Goal: Transaction & Acquisition: Obtain resource

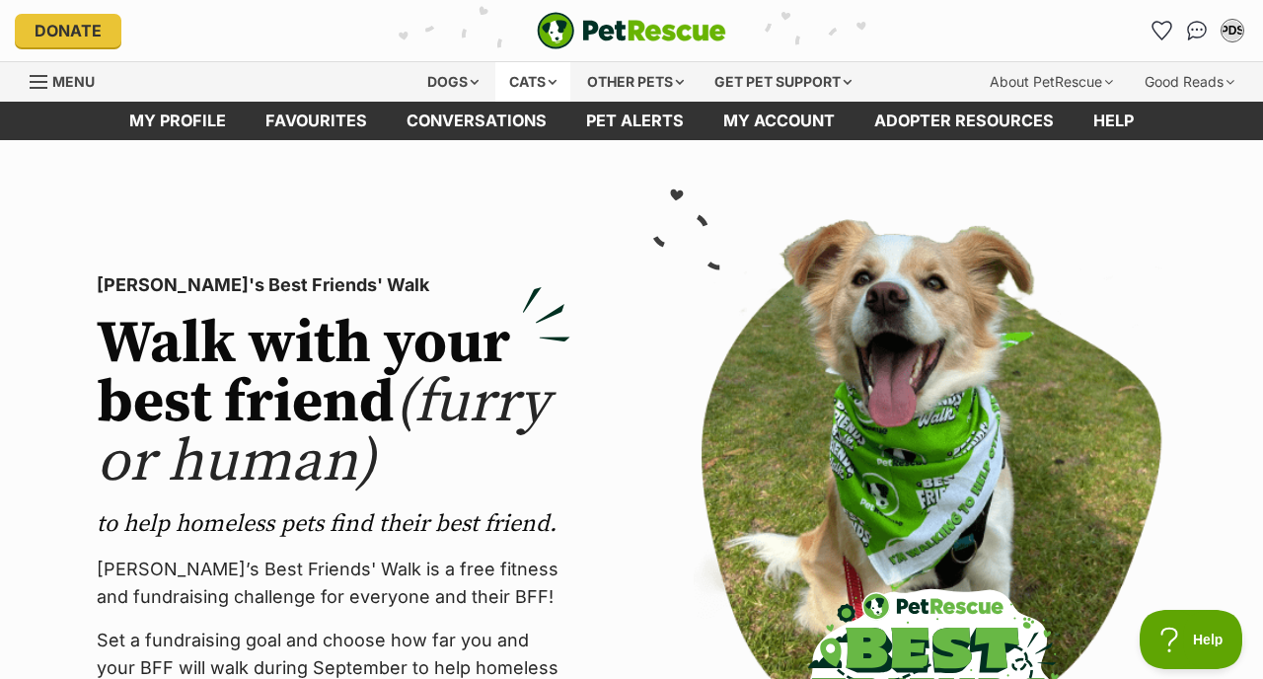
click at [537, 82] on div "Cats" at bounding box center [532, 81] width 75 height 39
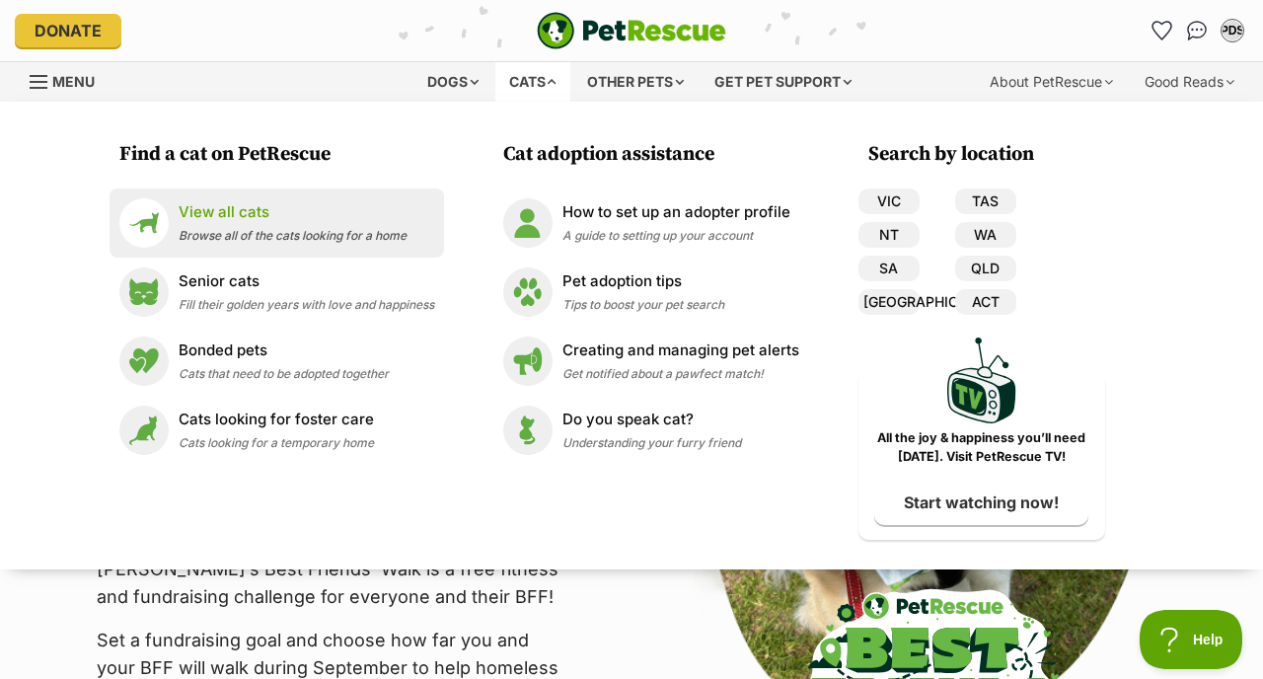
click at [278, 211] on p "View all cats" at bounding box center [293, 212] width 228 height 23
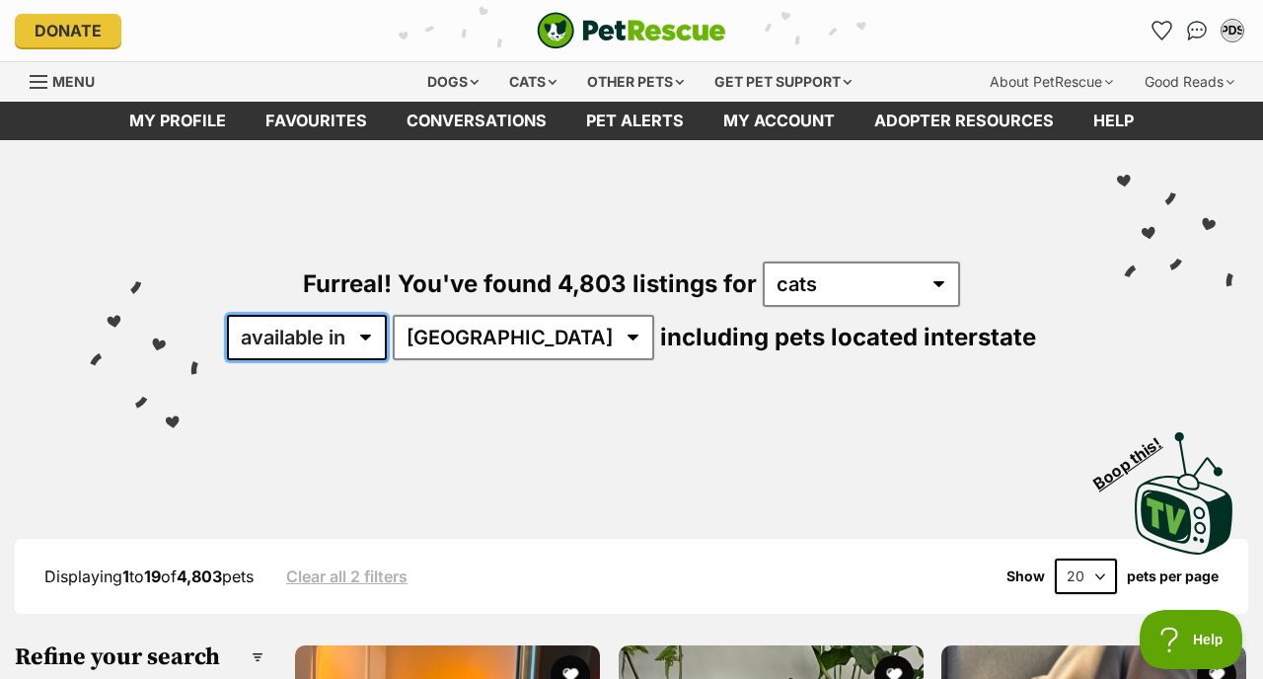
click at [387, 341] on select "available in located in" at bounding box center [307, 337] width 160 height 45
click at [287, 315] on select "available in located in" at bounding box center [307, 337] width 160 height 45
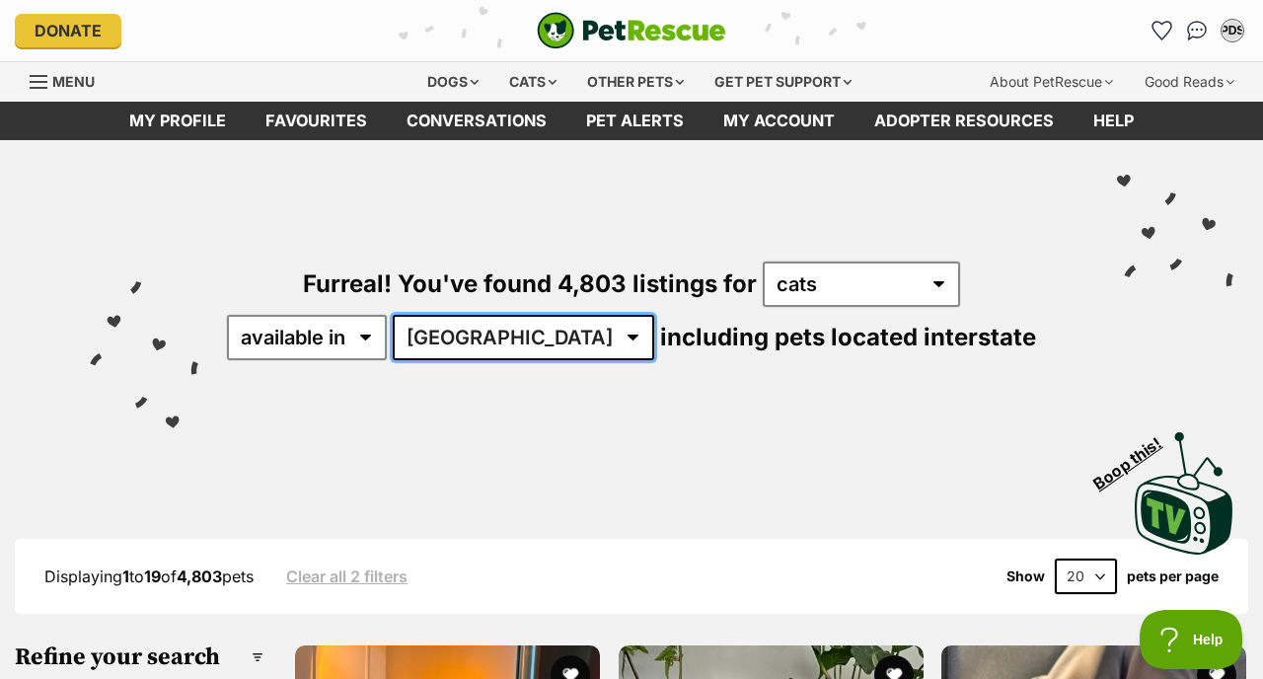
click at [534, 325] on select "Australia ACT NSW NT QLD SA TAS VIC WA" at bounding box center [523, 337] width 261 height 45
click at [456, 315] on select "Australia ACT NSW NT QLD SA TAS VIC WA" at bounding box center [523, 337] width 261 height 45
click at [528, 329] on select "Australia ACT NSW NT QLD SA TAS VIC WA" at bounding box center [523, 337] width 261 height 45
select select "QLD"
click at [456, 315] on select "Australia ACT NSW NT QLD SA TAS VIC WA" at bounding box center [523, 337] width 261 height 45
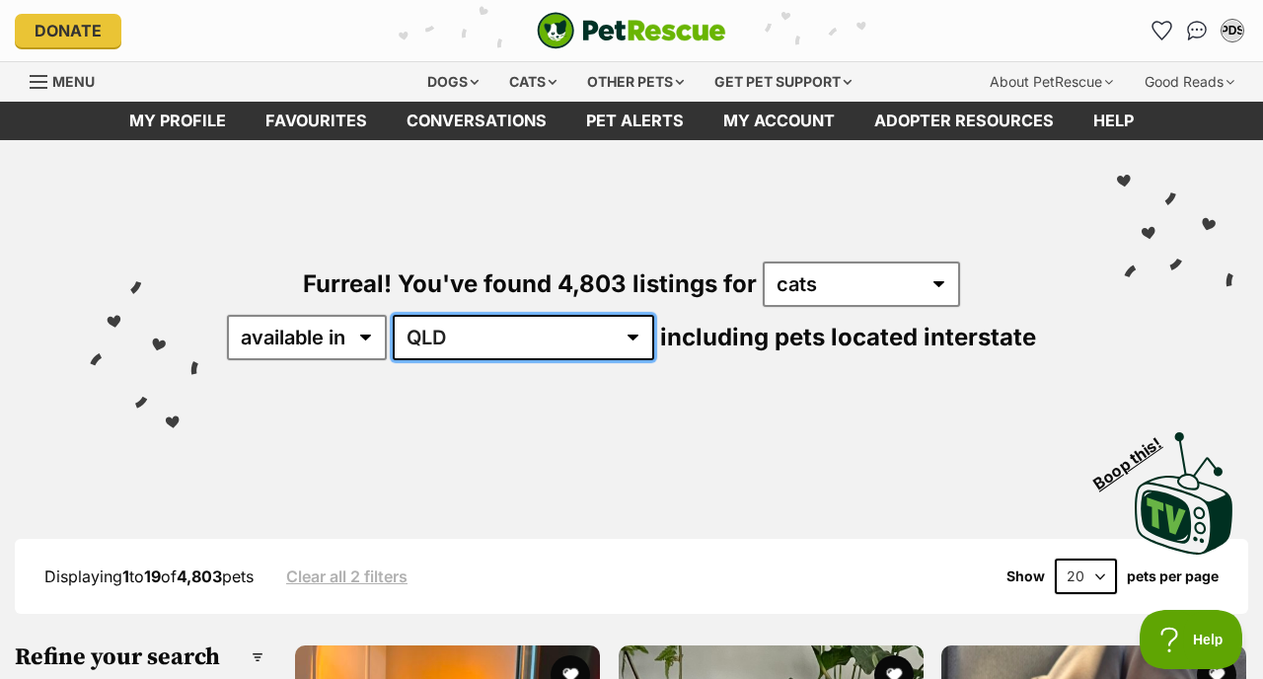
scroll to position [76, 0]
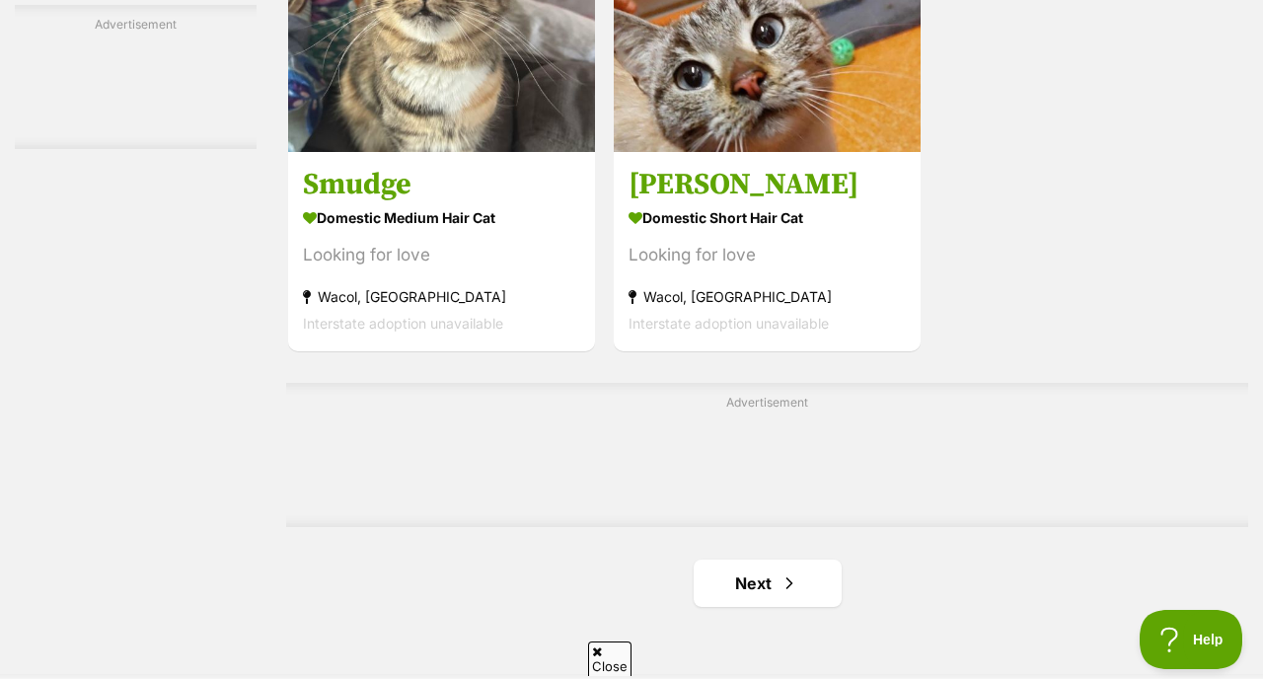
scroll to position [4358, 0]
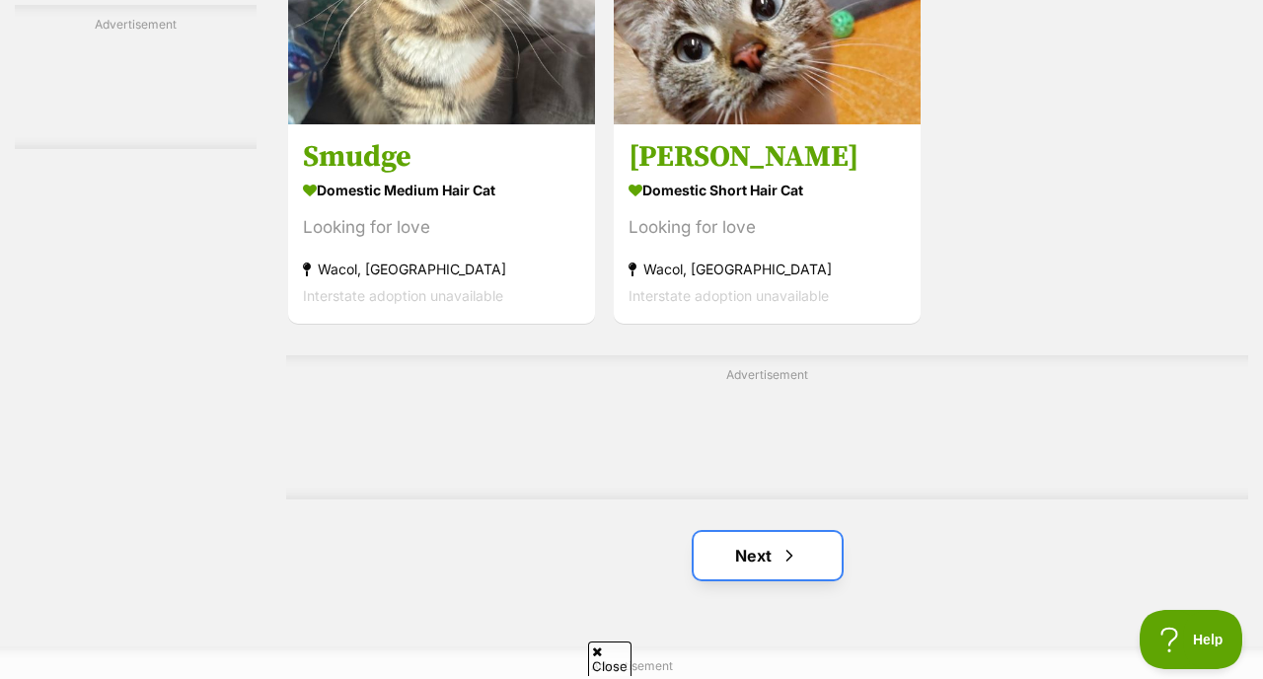
click at [785, 555] on span "Next page" at bounding box center [789, 556] width 20 height 24
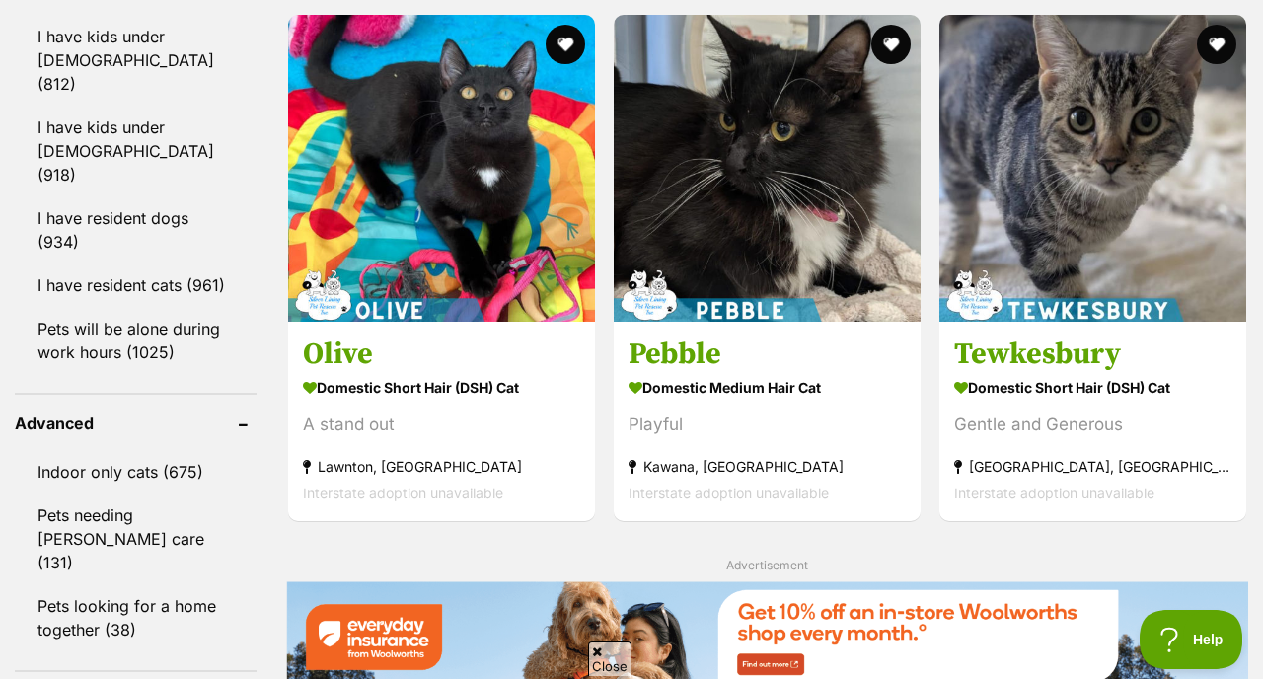
scroll to position [2395, 0]
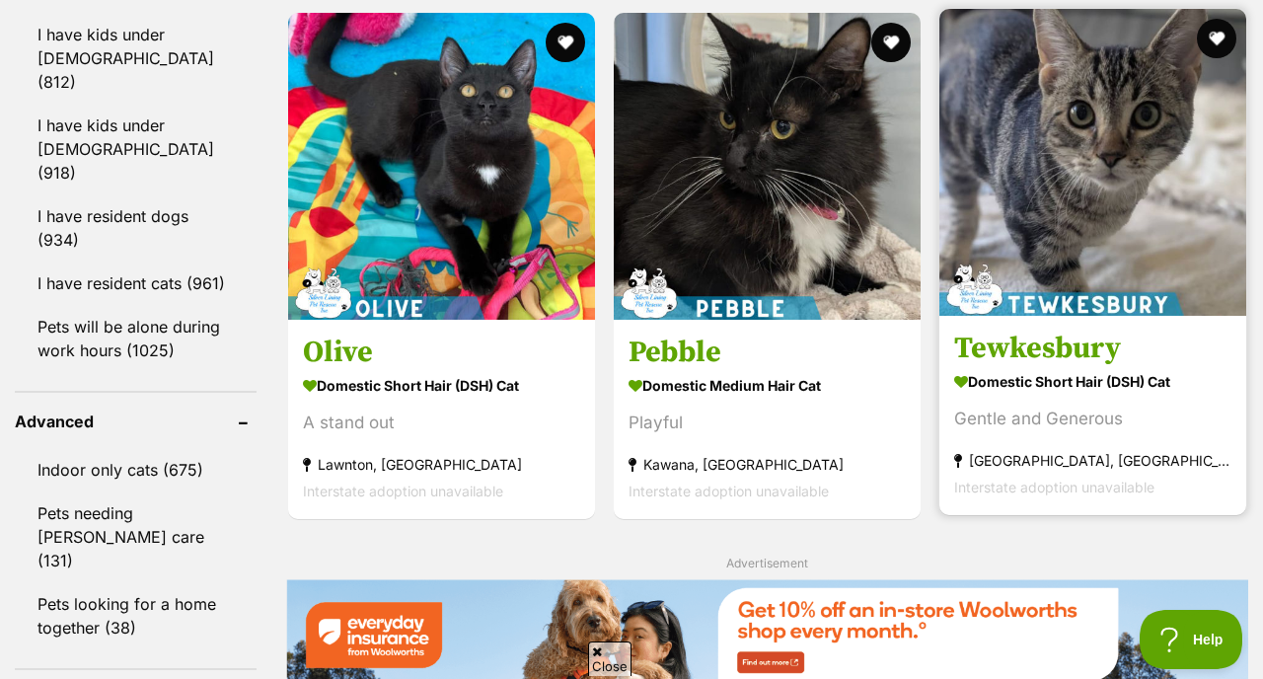
click at [1096, 262] on img at bounding box center [1092, 162] width 307 height 307
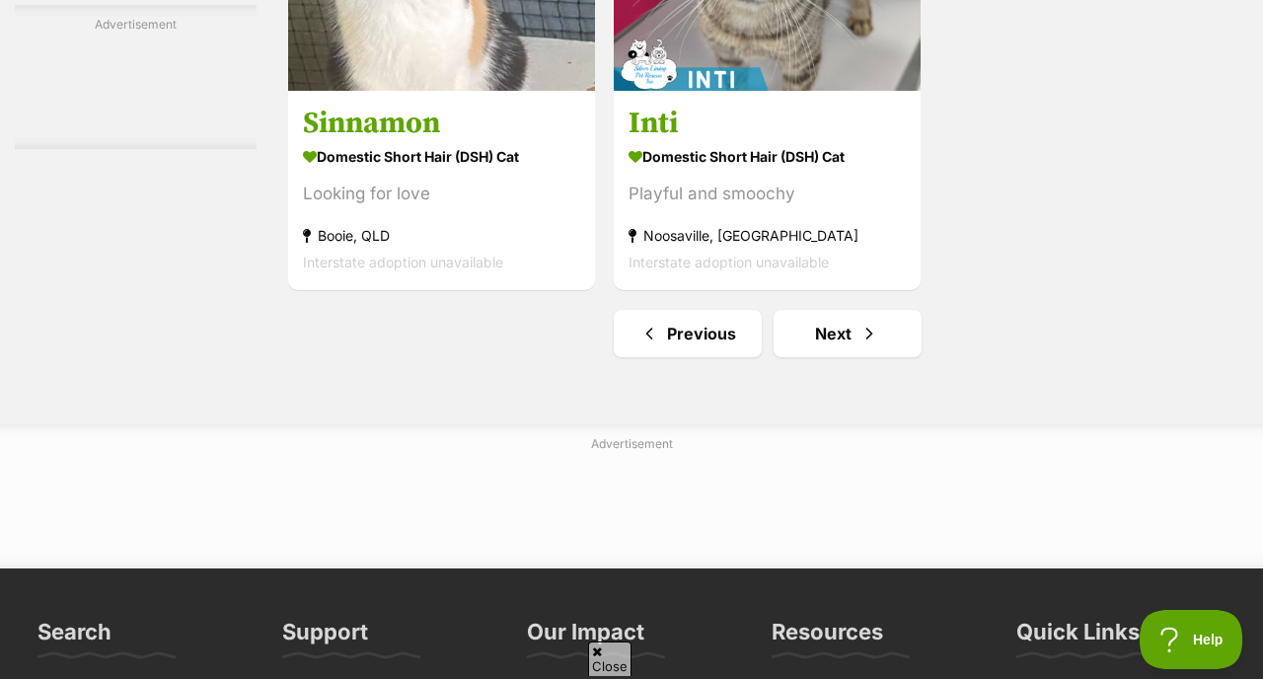
scroll to position [4666, 0]
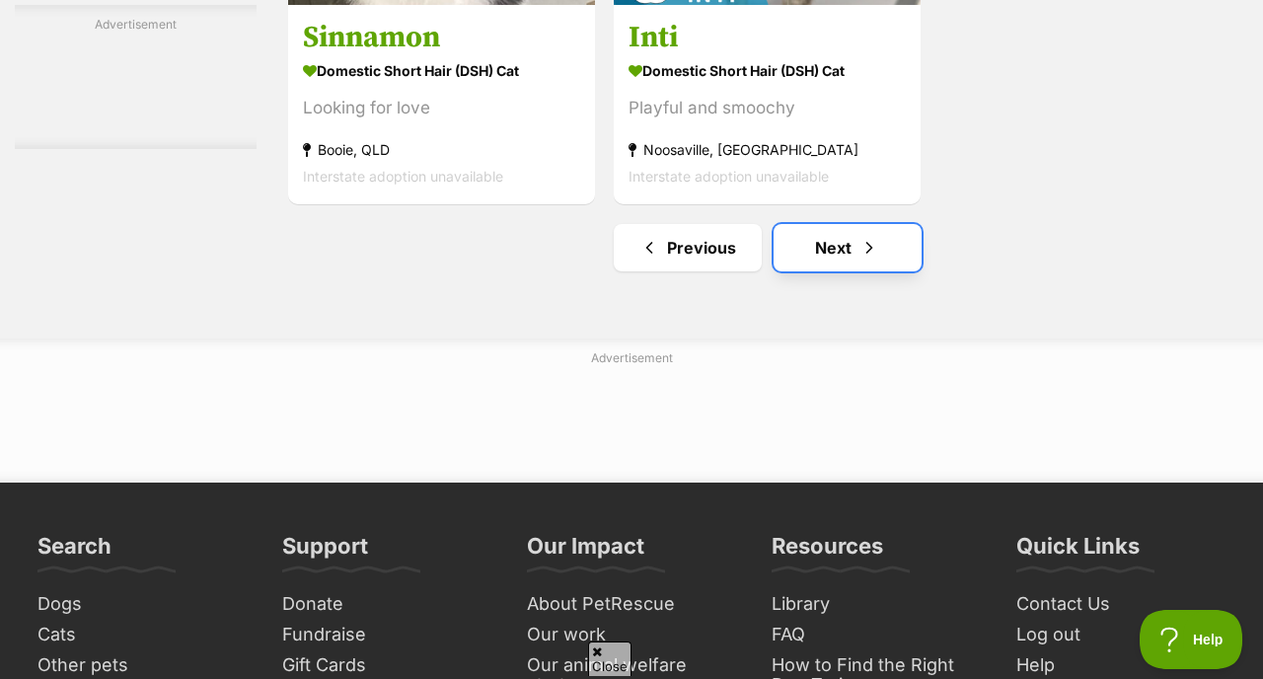
click at [854, 248] on link "Next" at bounding box center [848, 247] width 148 height 47
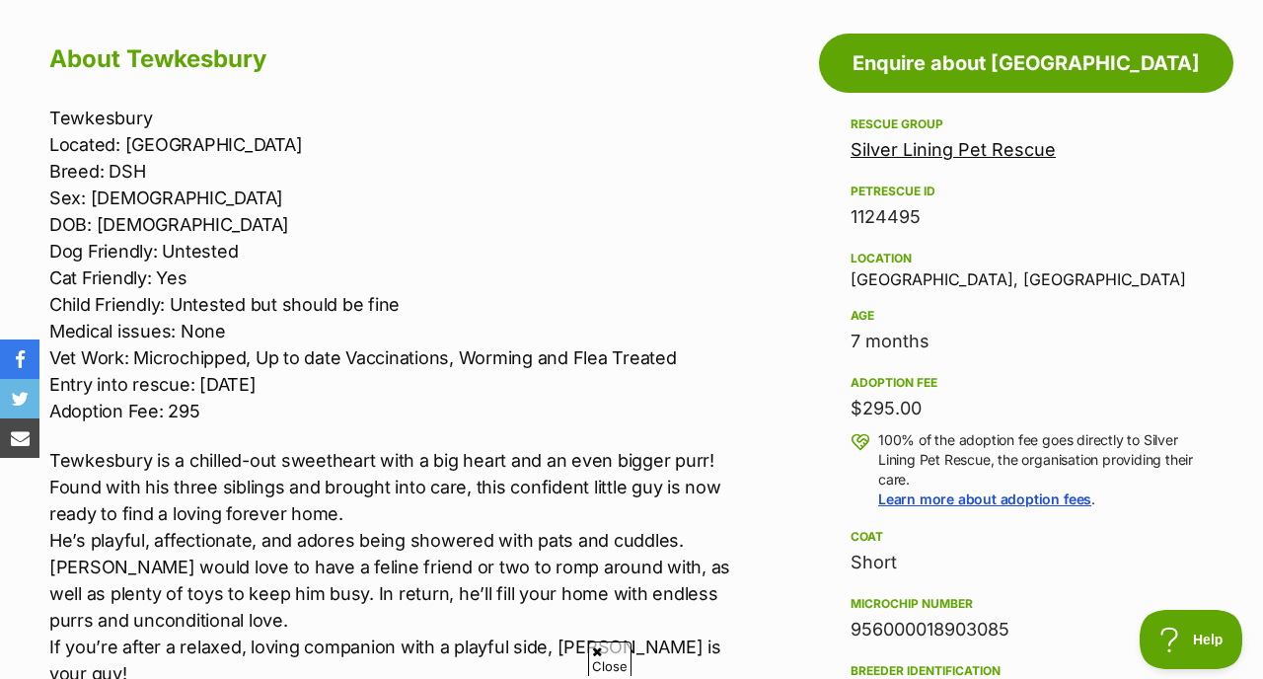
scroll to position [952, 0]
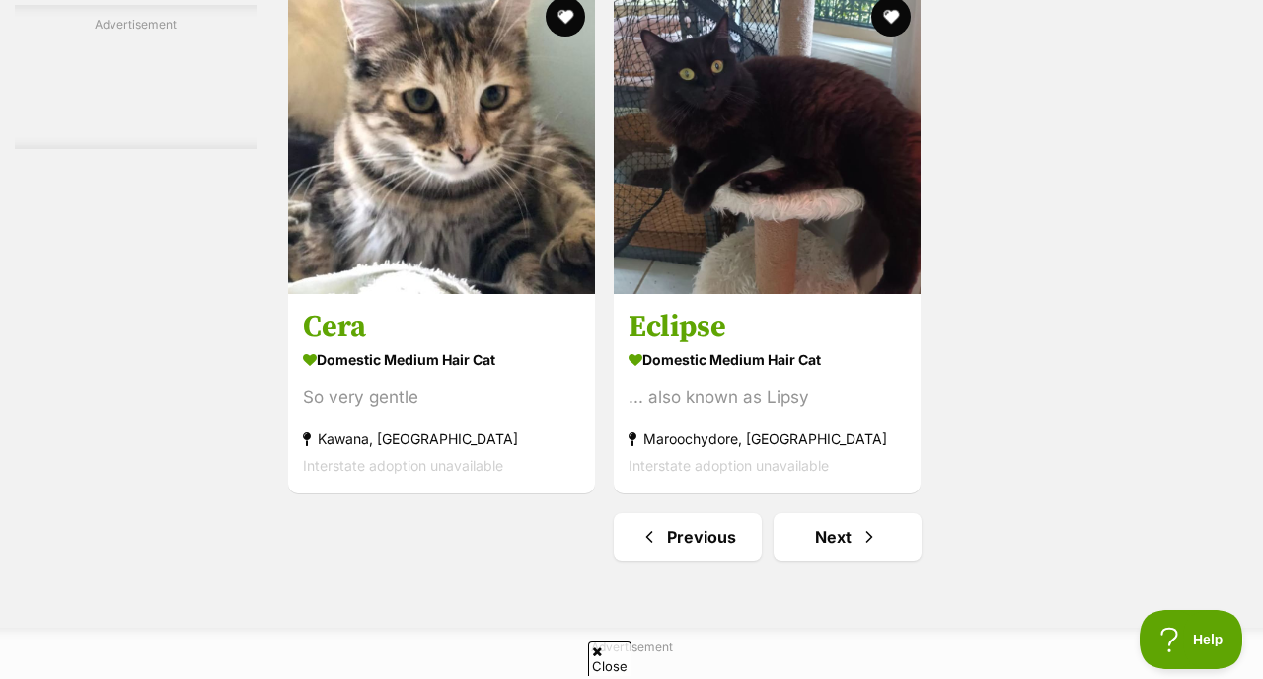
scroll to position [4675, 0]
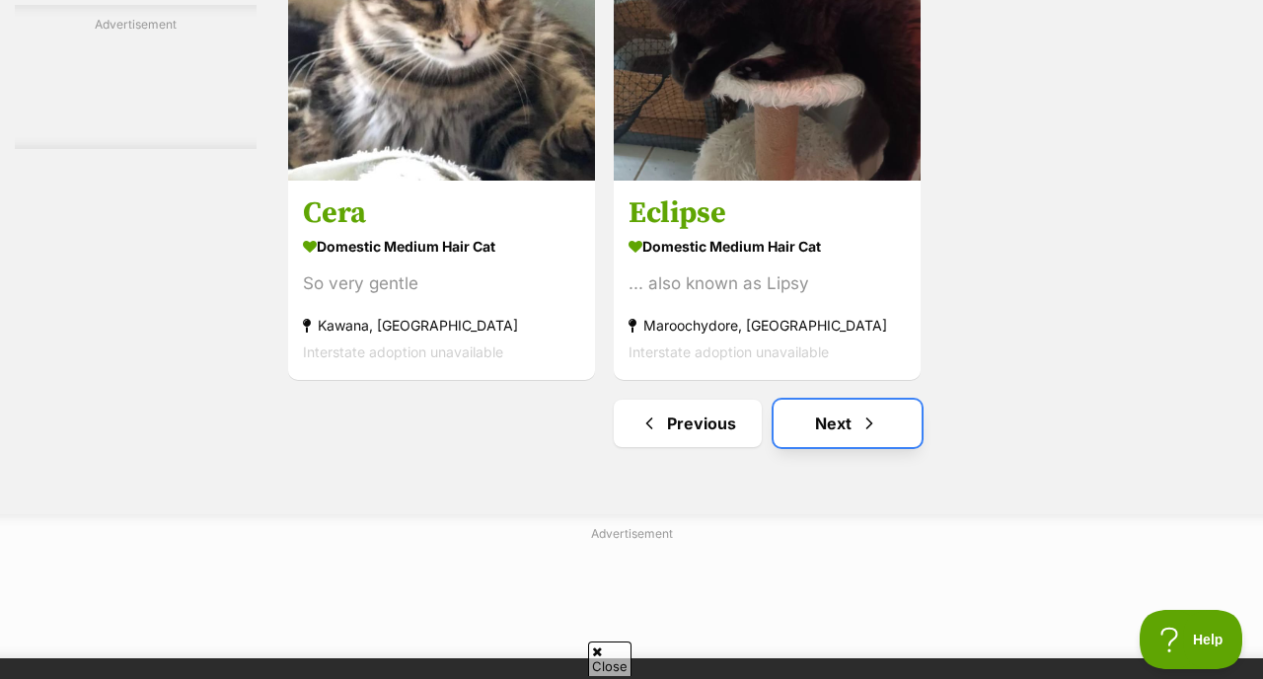
click at [865, 441] on link "Next" at bounding box center [848, 423] width 148 height 47
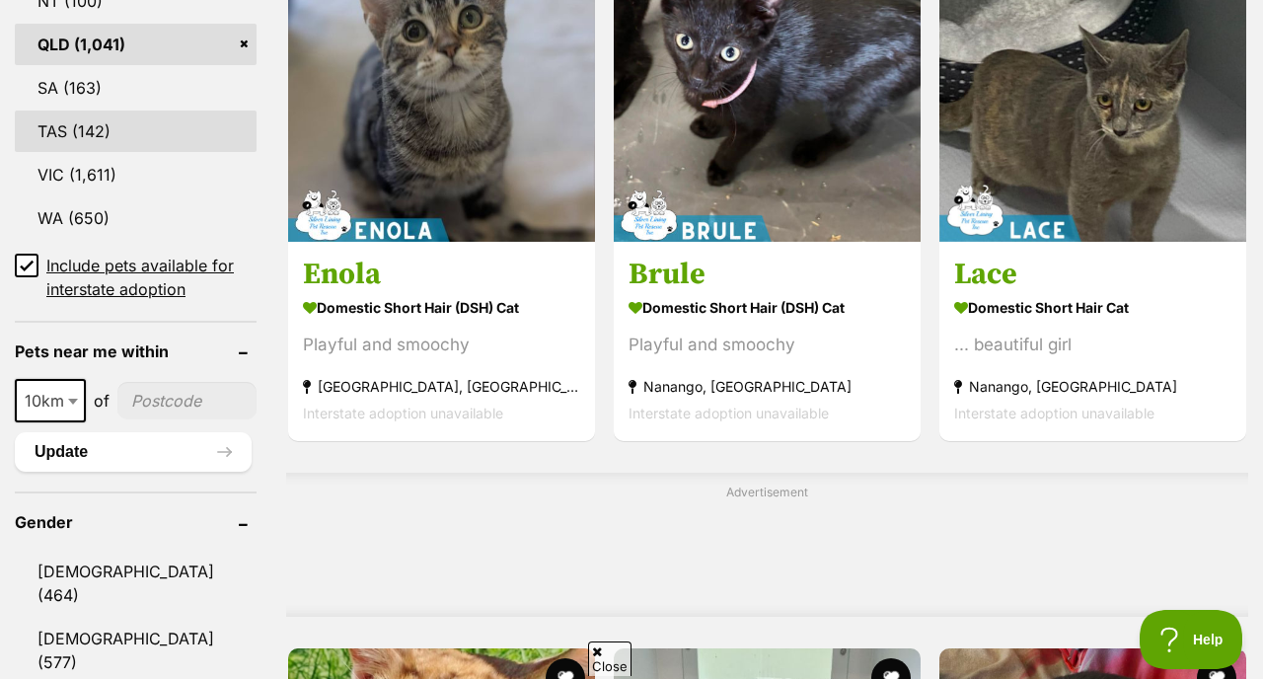
scroll to position [1240, 0]
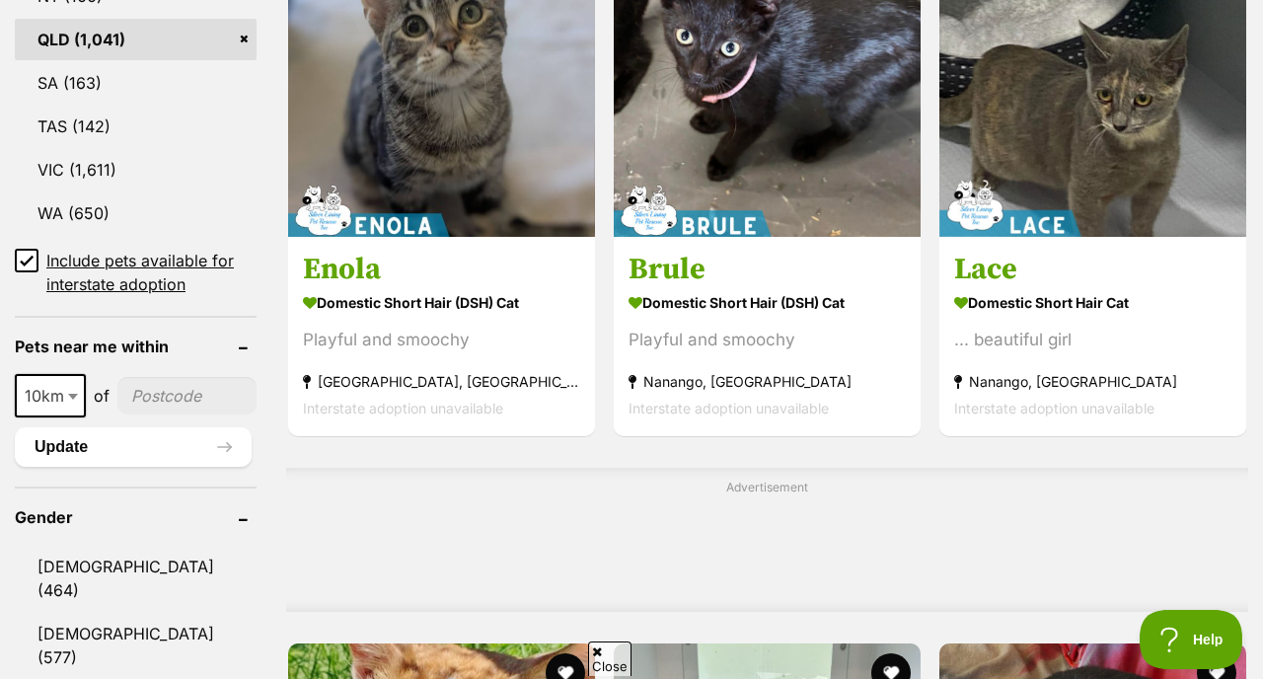
click at [170, 377] on input"] "postcode" at bounding box center [186, 395] width 139 height 37
type input"] "4065"
click at [146, 427] on button "Update" at bounding box center [133, 446] width 237 height 39
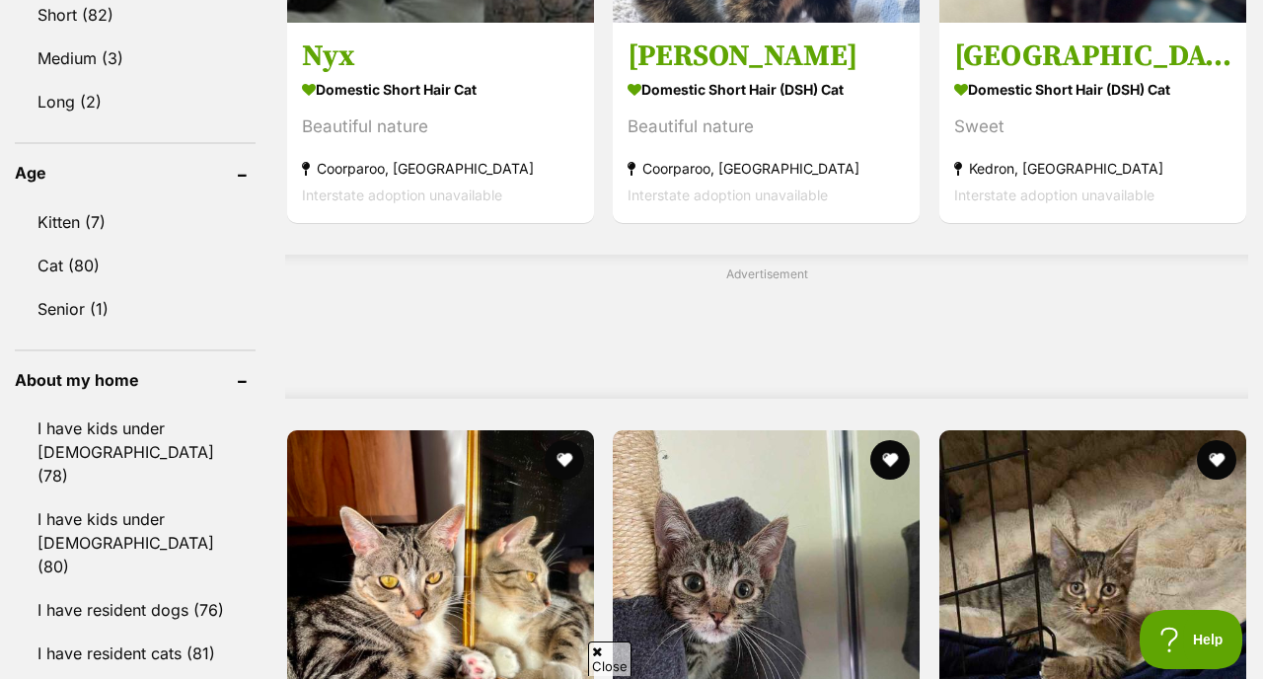
scroll to position [1465, 0]
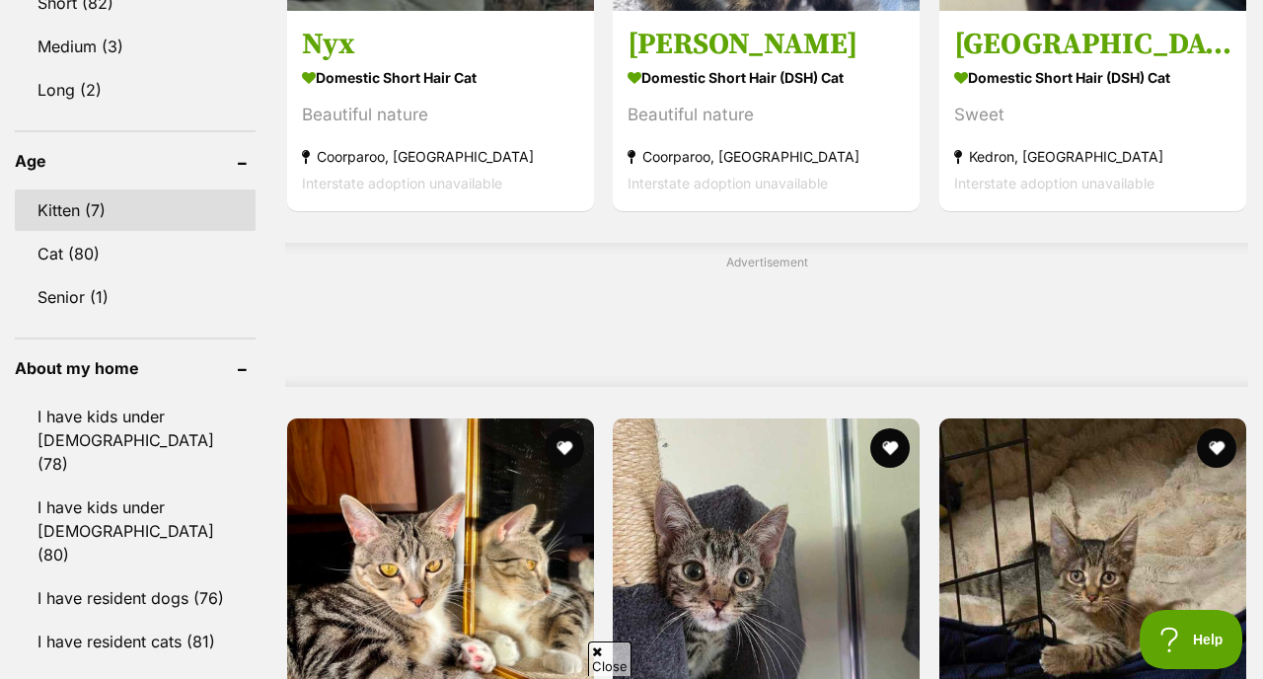
click at [92, 189] on link "Kitten (7)" at bounding box center [135, 209] width 241 height 41
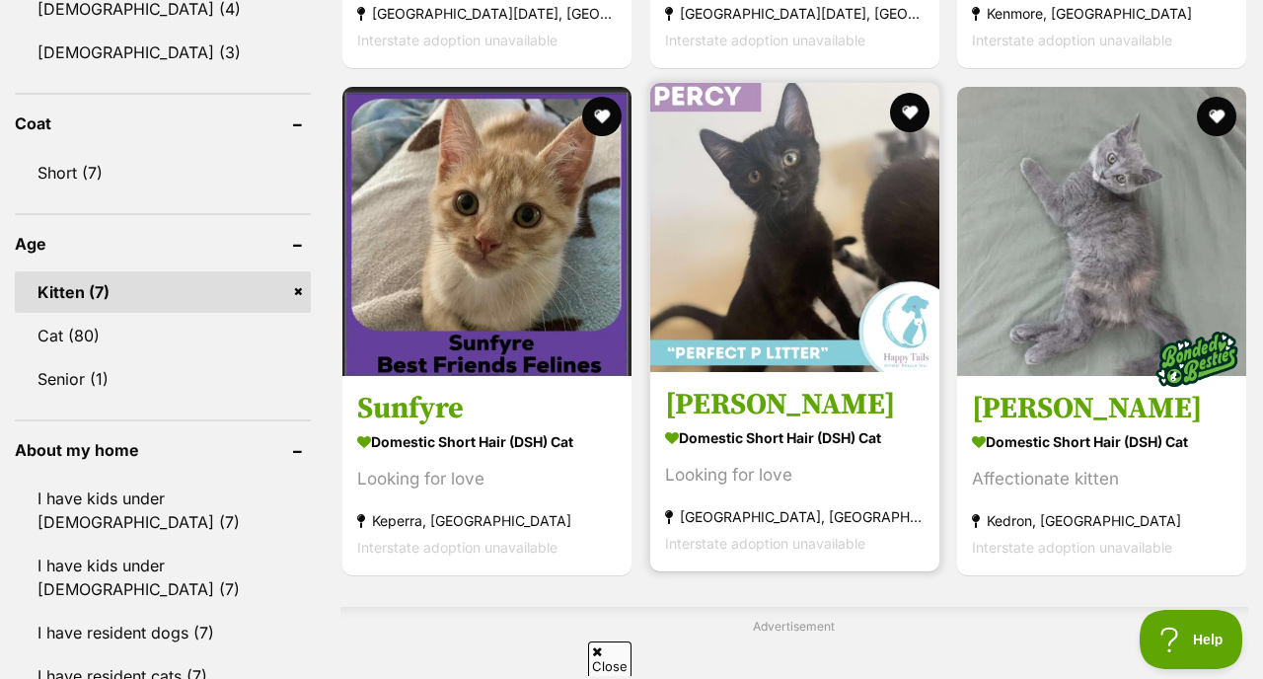
scroll to position [1251, 0]
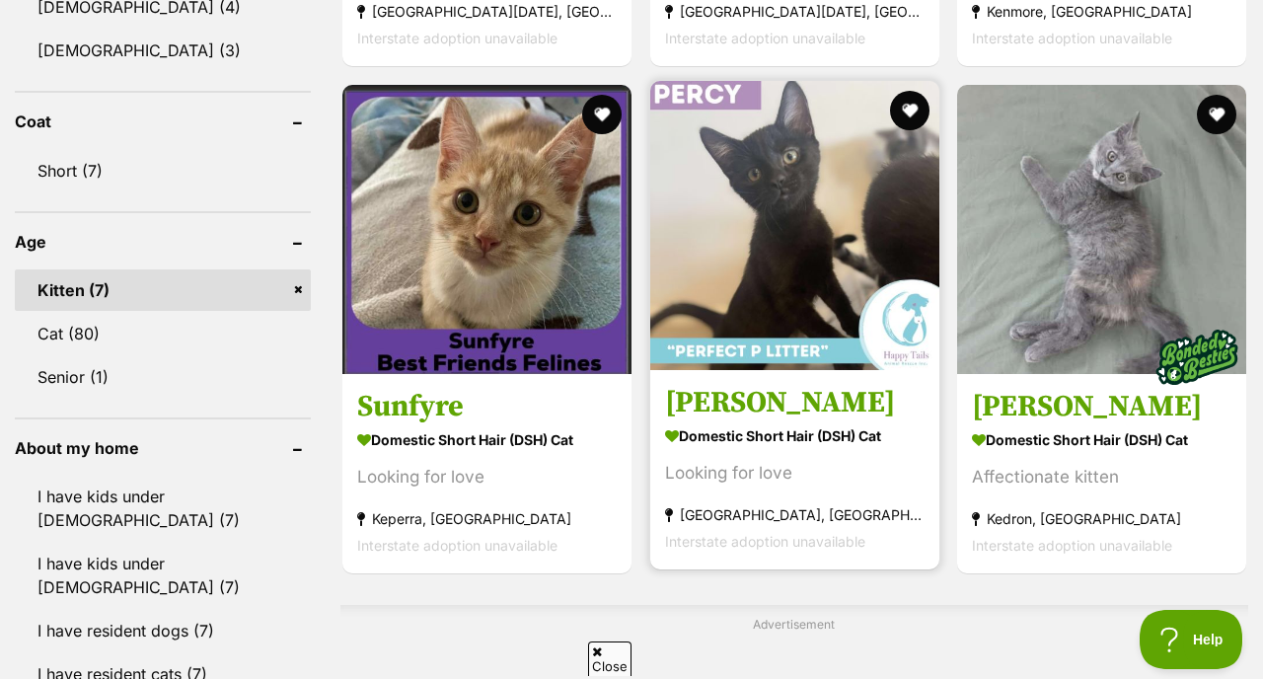
click at [754, 352] on img at bounding box center [794, 225] width 289 height 289
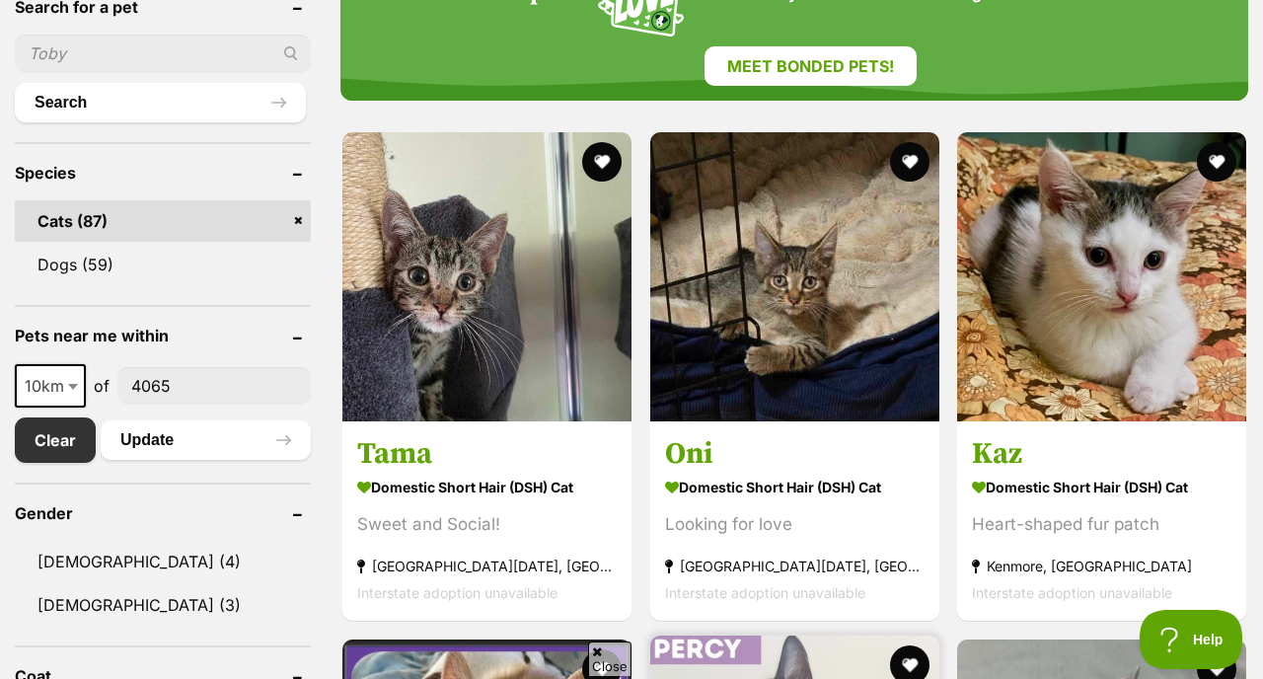
scroll to position [678, 0]
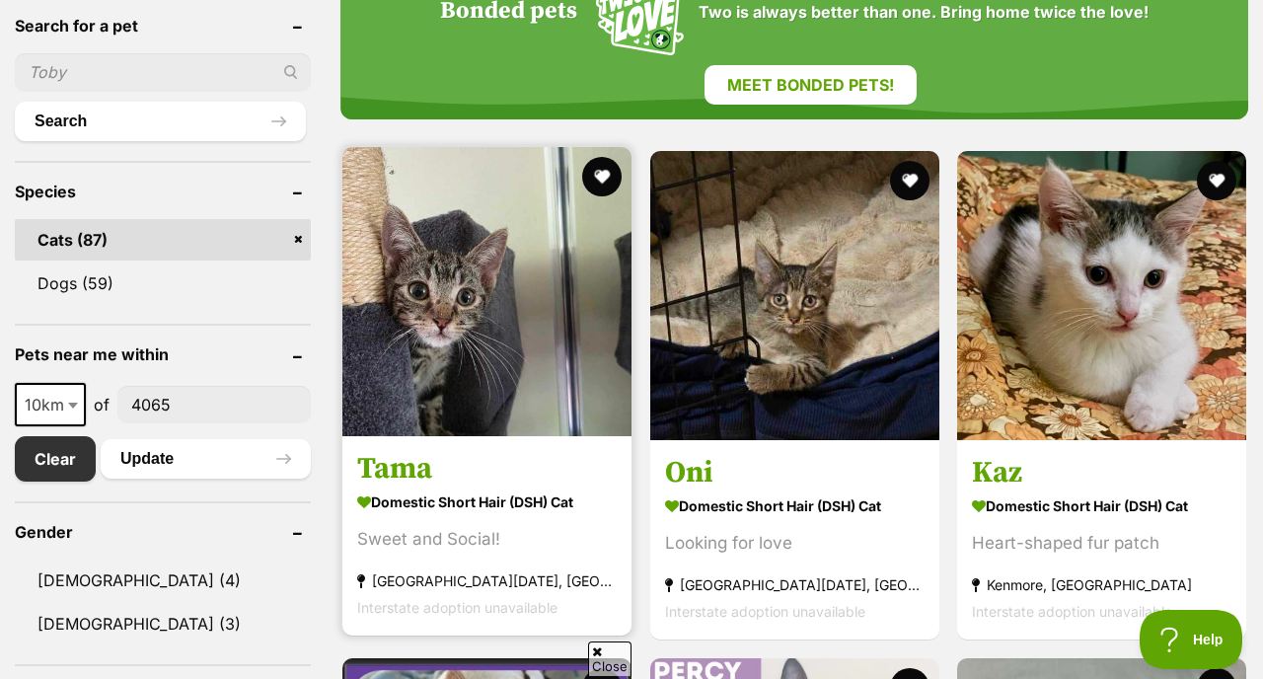
click at [480, 401] on img at bounding box center [486, 291] width 289 height 289
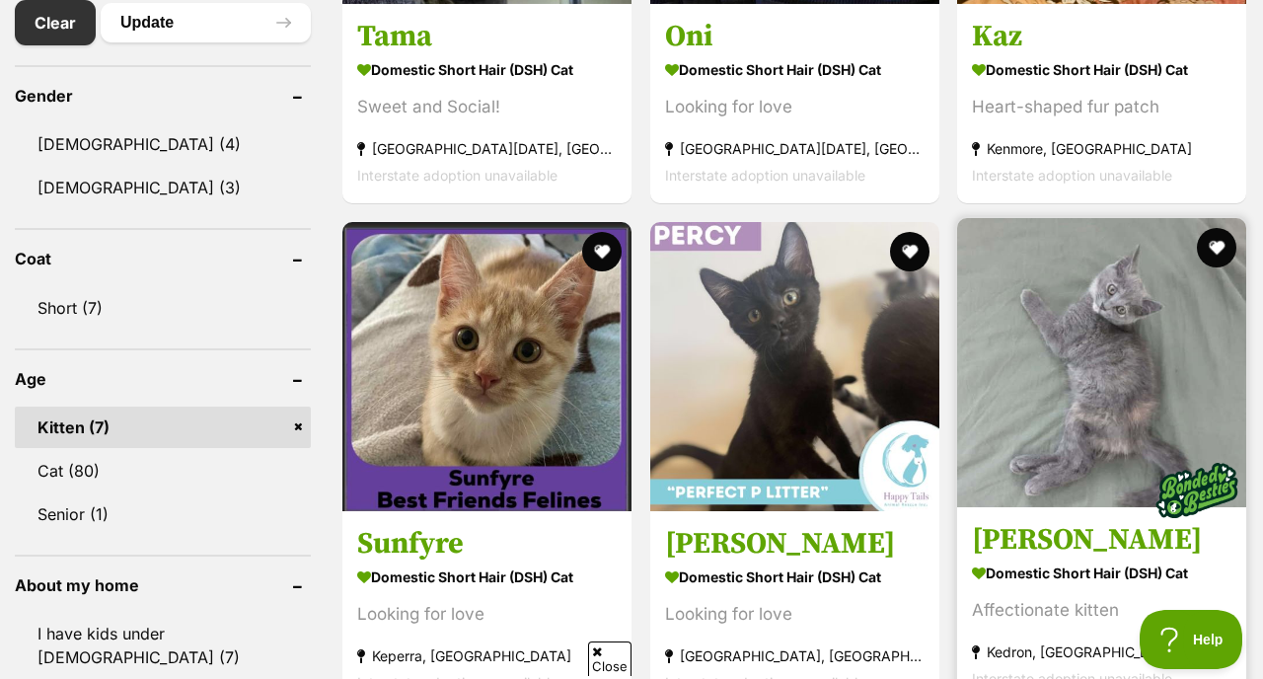
scroll to position [1233, 0]
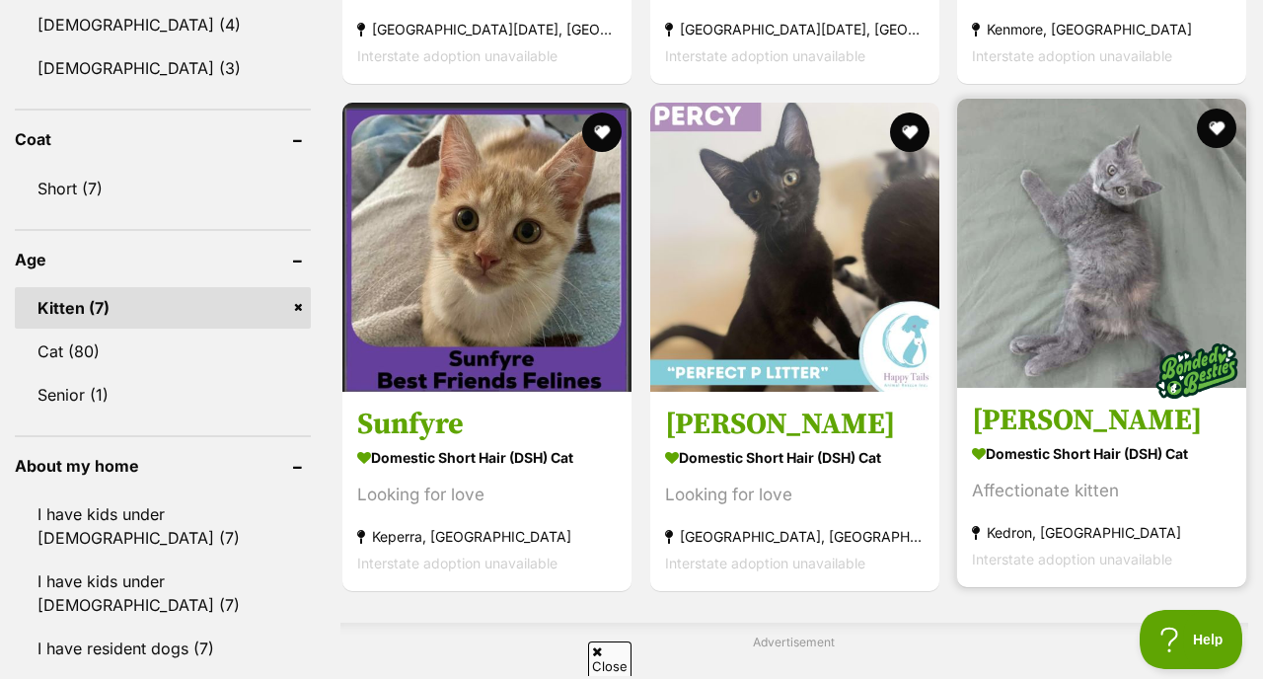
click at [1015, 406] on h3 "Connie" at bounding box center [1101, 420] width 259 height 37
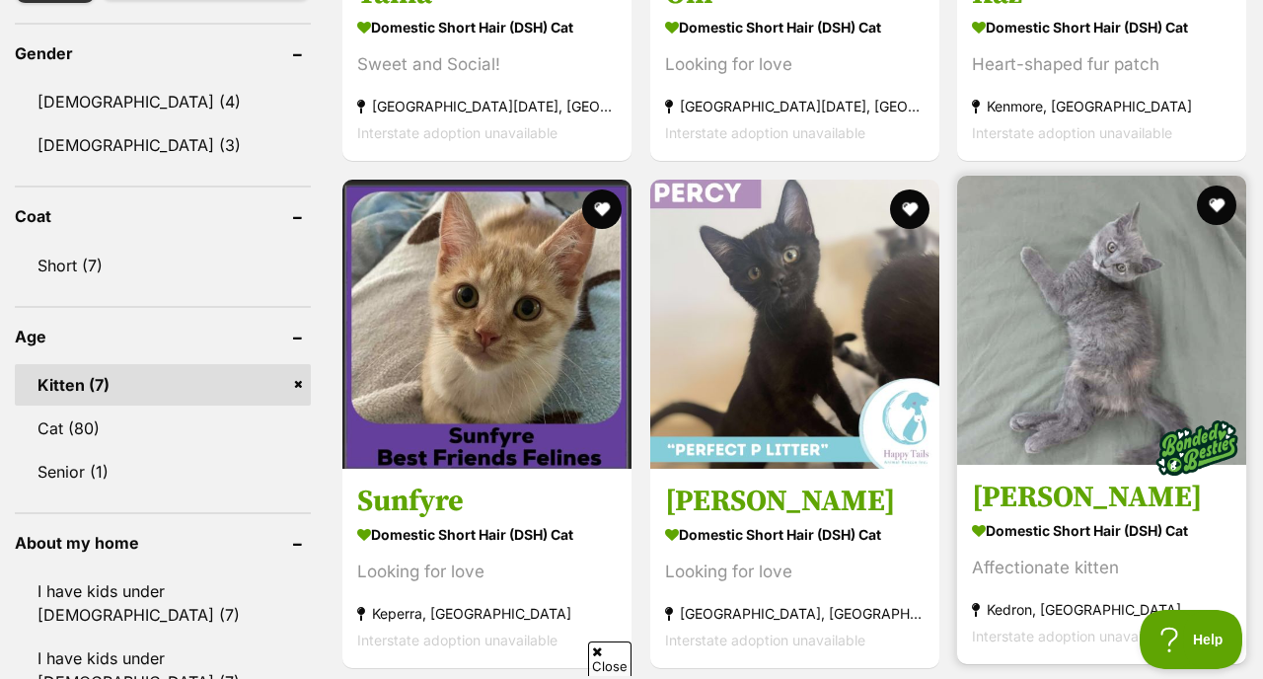
scroll to position [1190, 0]
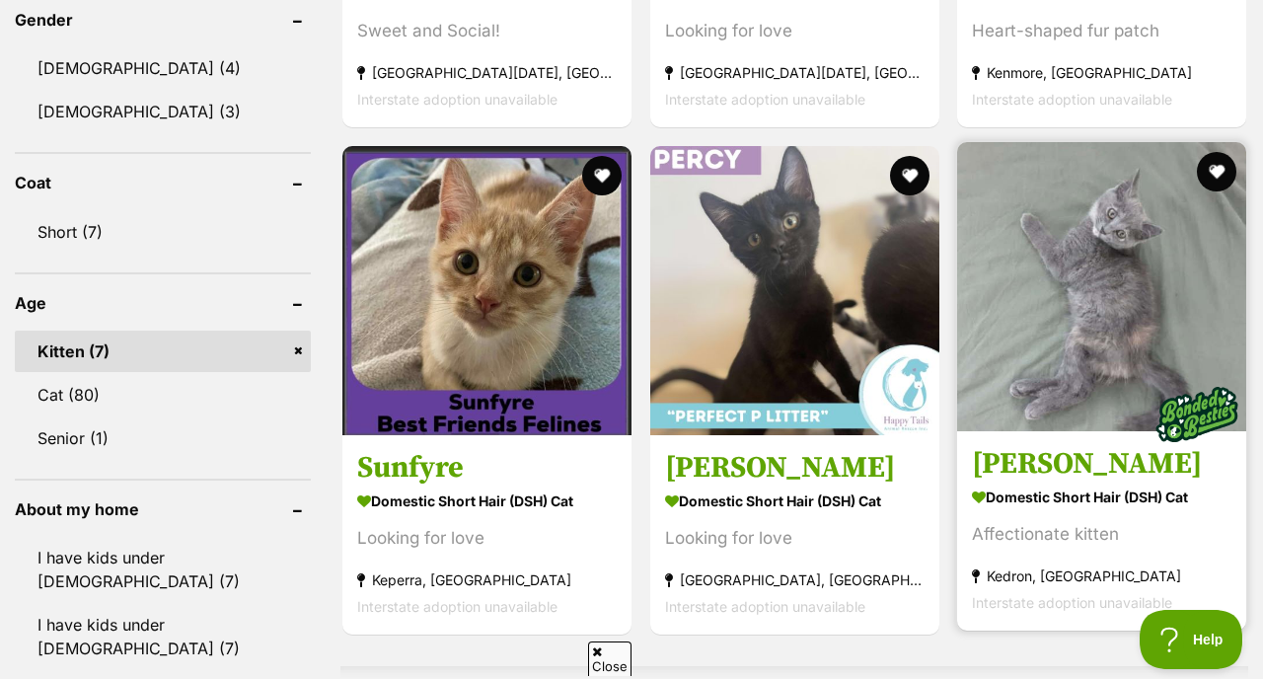
click at [1035, 464] on h3 "Connie" at bounding box center [1101, 463] width 259 height 37
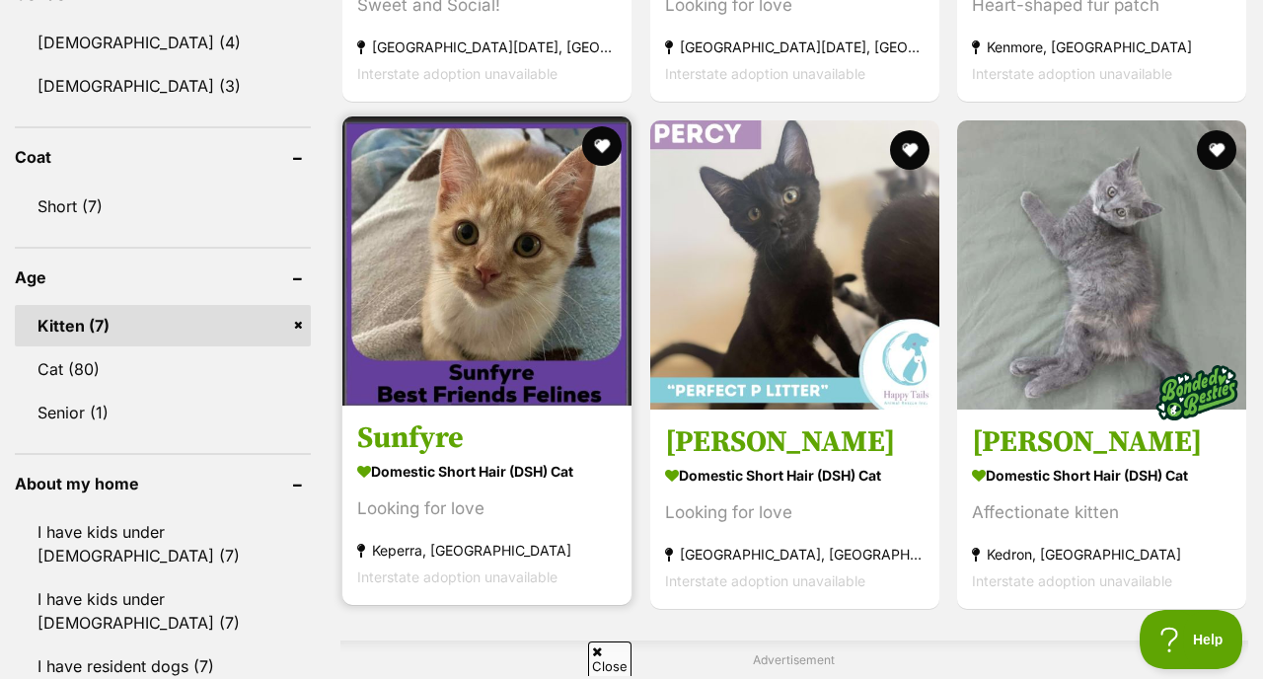
scroll to position [1218, 0]
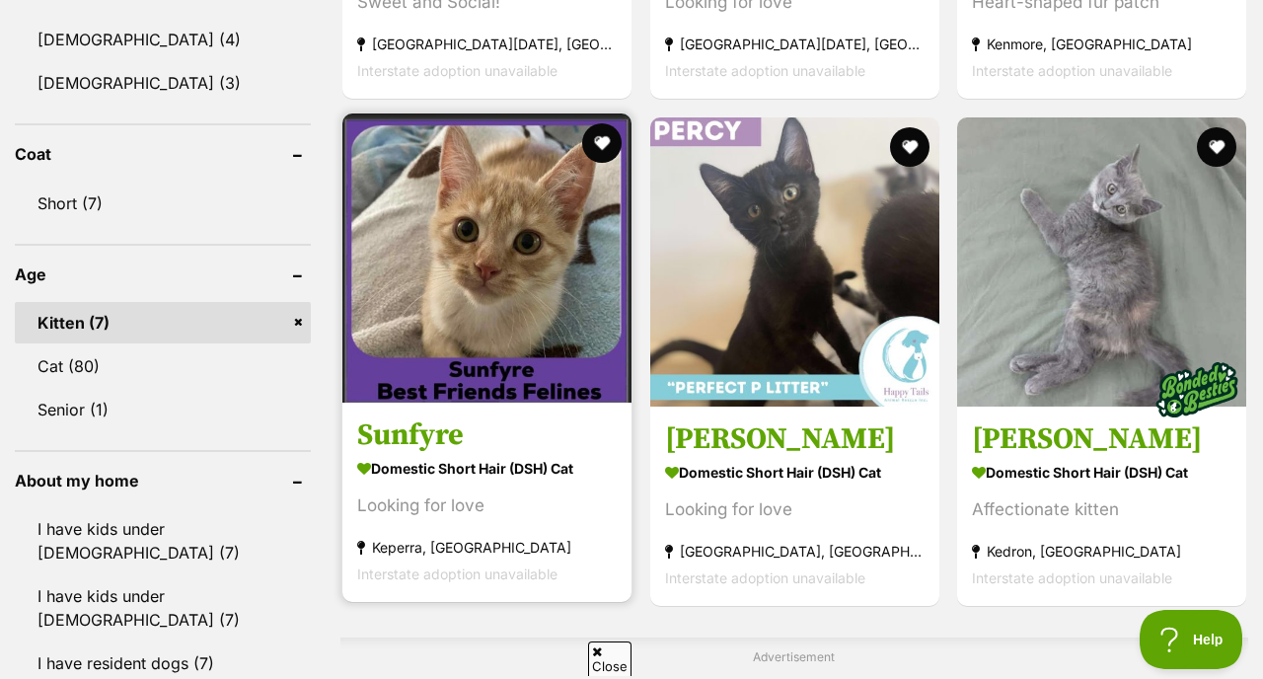
click at [451, 427] on h3 "Sunfyre" at bounding box center [486, 434] width 259 height 37
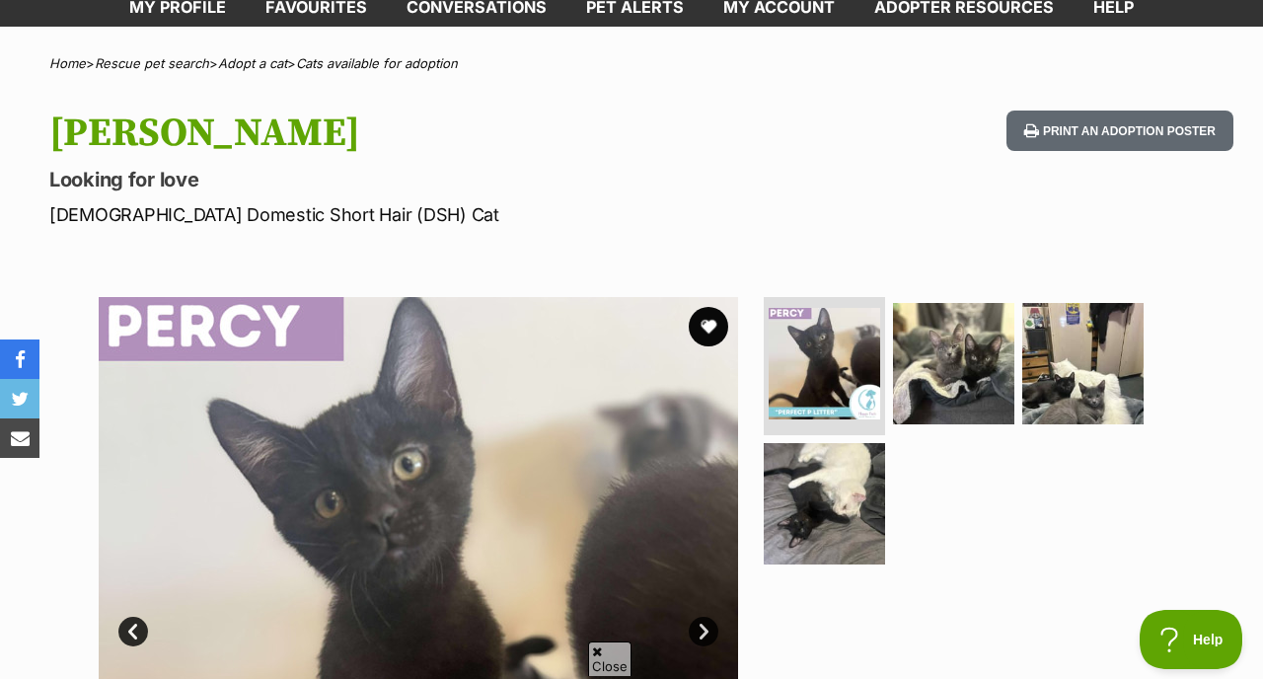
scroll to position [193, 0]
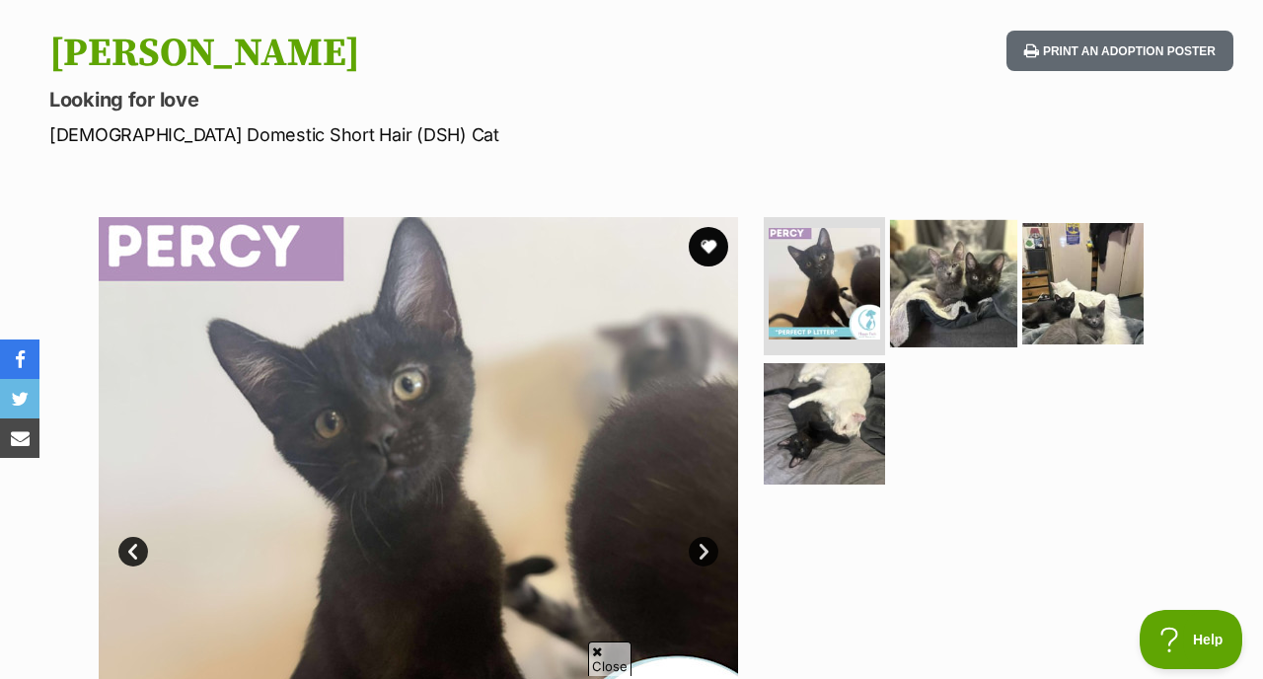
click at [965, 279] on img at bounding box center [953, 283] width 127 height 127
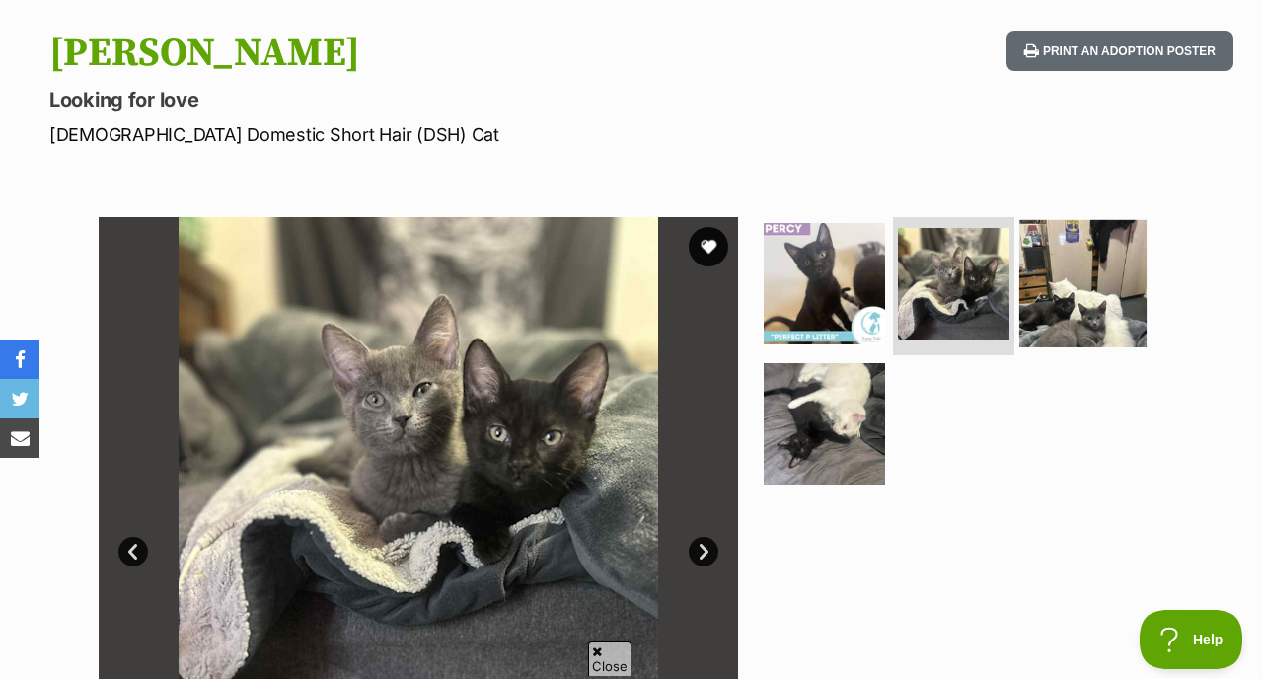
click at [1088, 303] on img at bounding box center [1082, 283] width 127 height 127
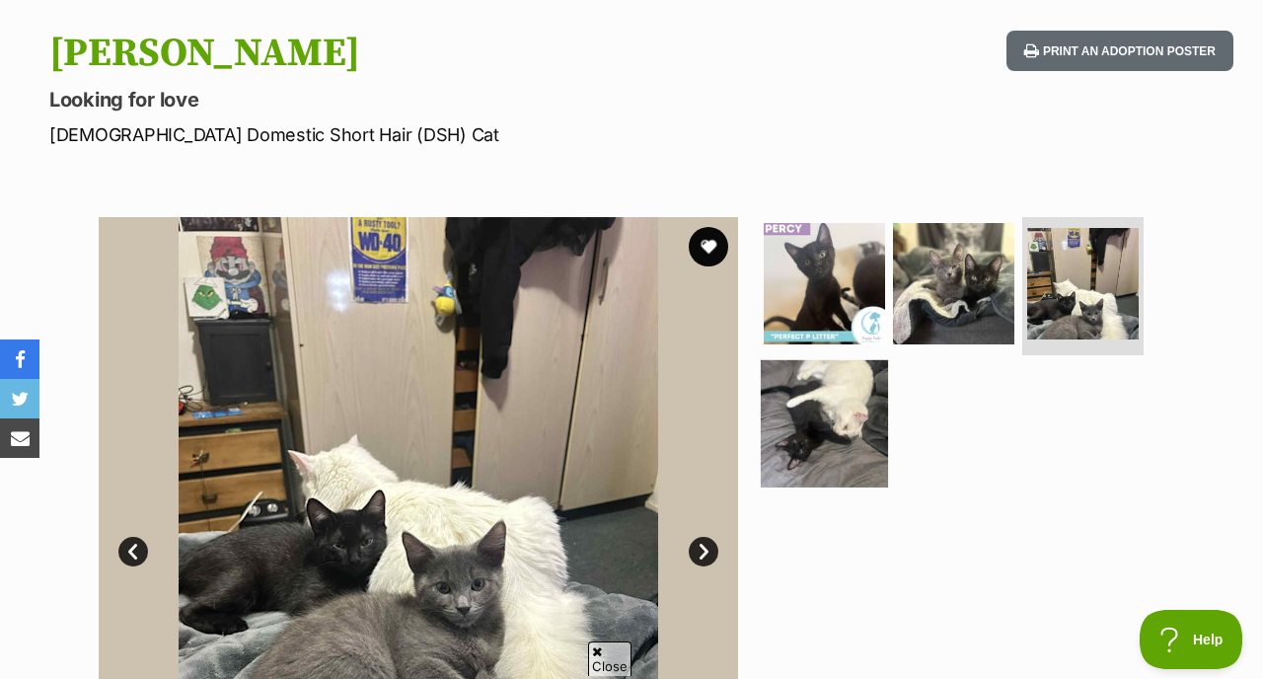
click at [827, 417] on img at bounding box center [824, 422] width 127 height 127
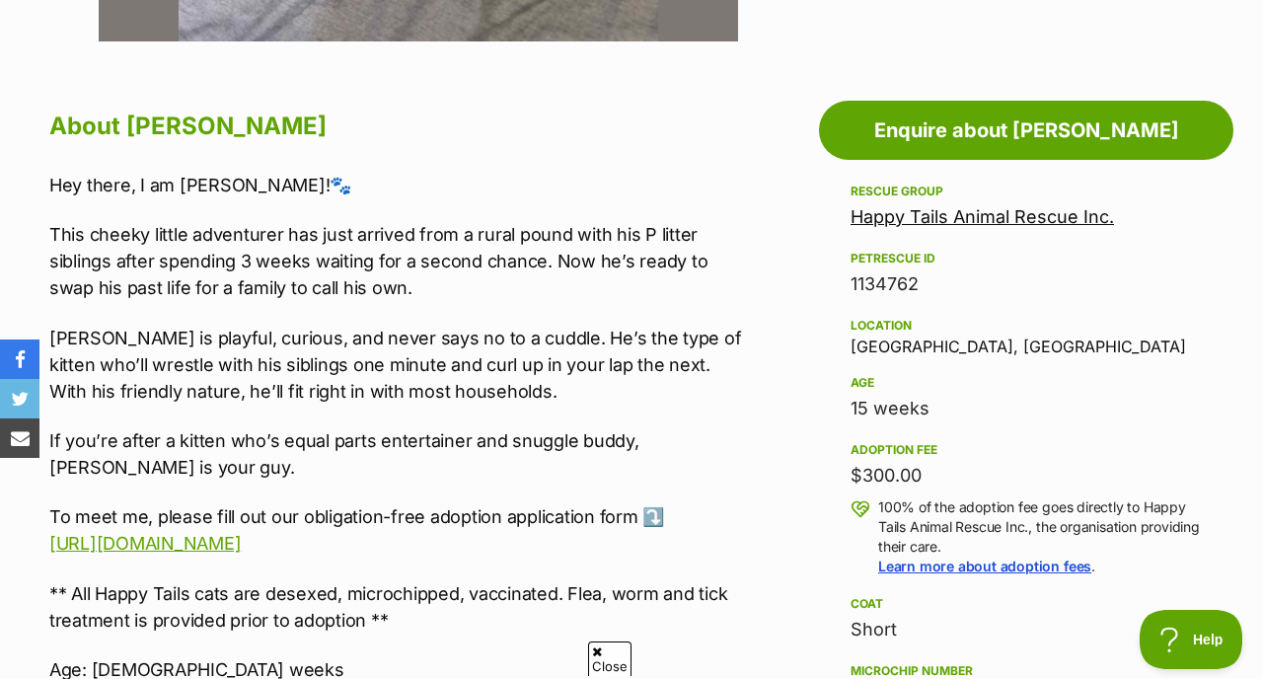
scroll to position [1063, 0]
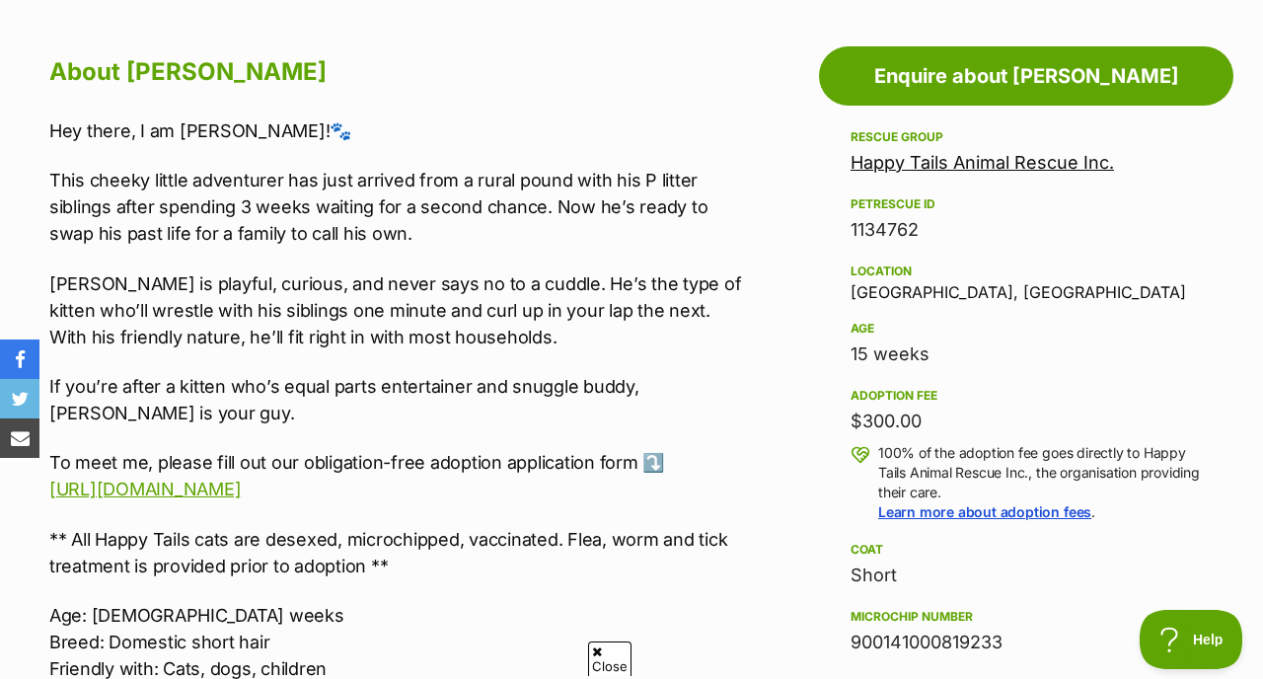
drag, startPoint x: 958, startPoint y: 428, endPoint x: 847, endPoint y: 428, distance: 110.5
click at [848, 428] on aside "Rescue group Happy Tails Animal Rescue Inc. PetRescue ID 1134762 Location Brisb…" at bounding box center [1026, 556] width 414 height 862
click at [829, 391] on aside "Rescue group Happy Tails Animal Rescue Inc. PetRescue ID 1134762 Location Brisb…" at bounding box center [1026, 556] width 414 height 862
drag, startPoint x: 847, startPoint y: 354, endPoint x: 979, endPoint y: 365, distance: 131.7
click at [981, 363] on aside "Rescue group Happy Tails Animal Rescue Inc. PetRescue ID 1134762 Location Brisb…" at bounding box center [1026, 556] width 414 height 862
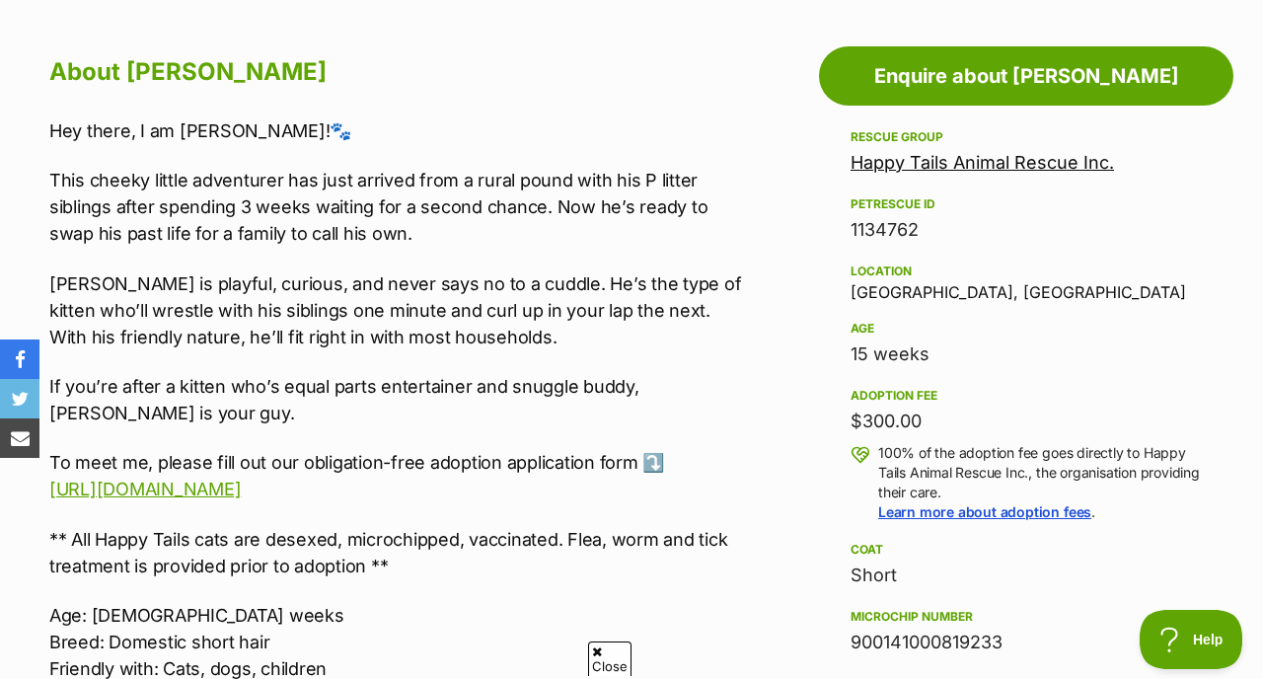
click at [979, 365] on div "15 weeks" at bounding box center [1025, 354] width 351 height 28
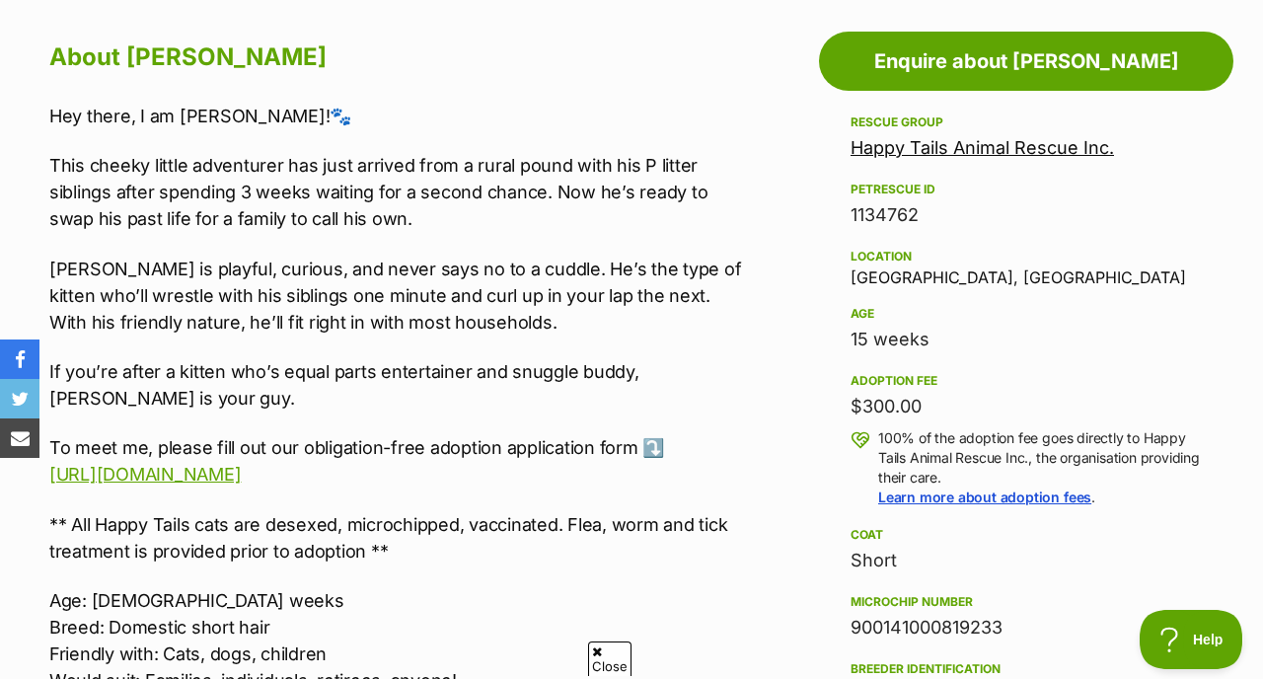
scroll to position [1085, 0]
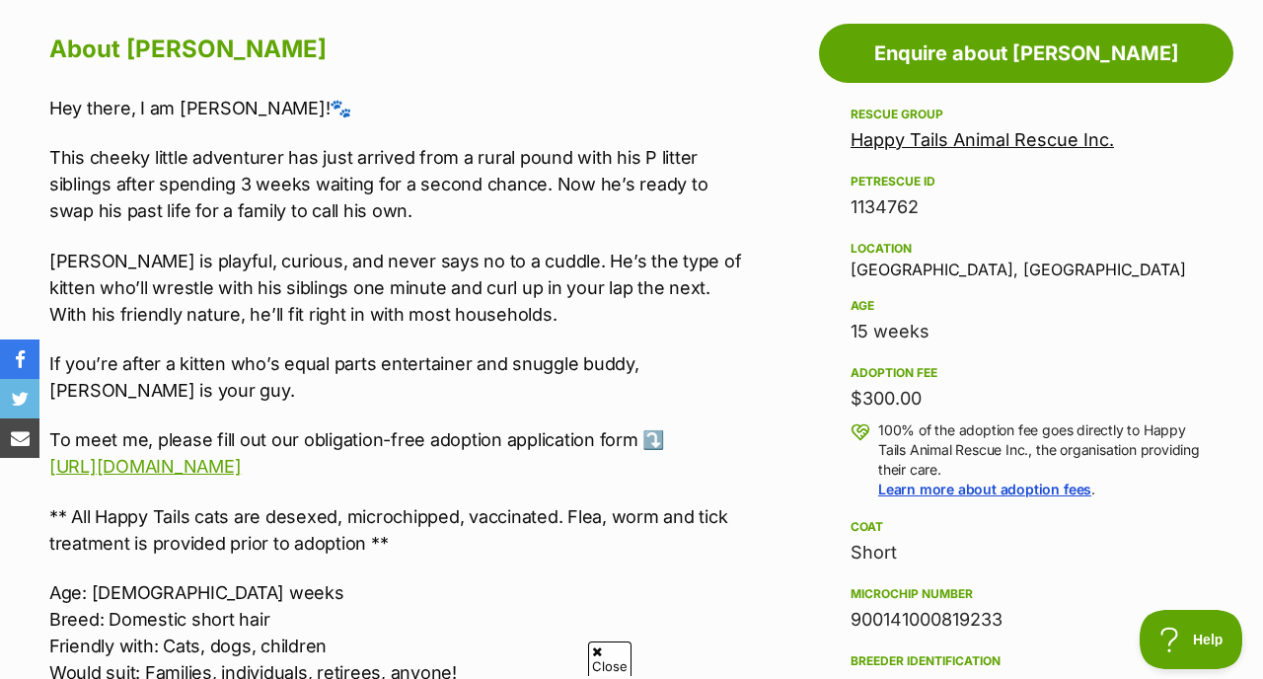
drag, startPoint x: 922, startPoint y: 404, endPoint x: 822, endPoint y: 401, distance: 100.7
click at [822, 402] on aside "Rescue group Happy Tails Animal Rescue Inc. PetRescue ID 1134762 Location Brisb…" at bounding box center [1026, 534] width 414 height 862
click at [860, 401] on div "$300.00" at bounding box center [1025, 399] width 351 height 28
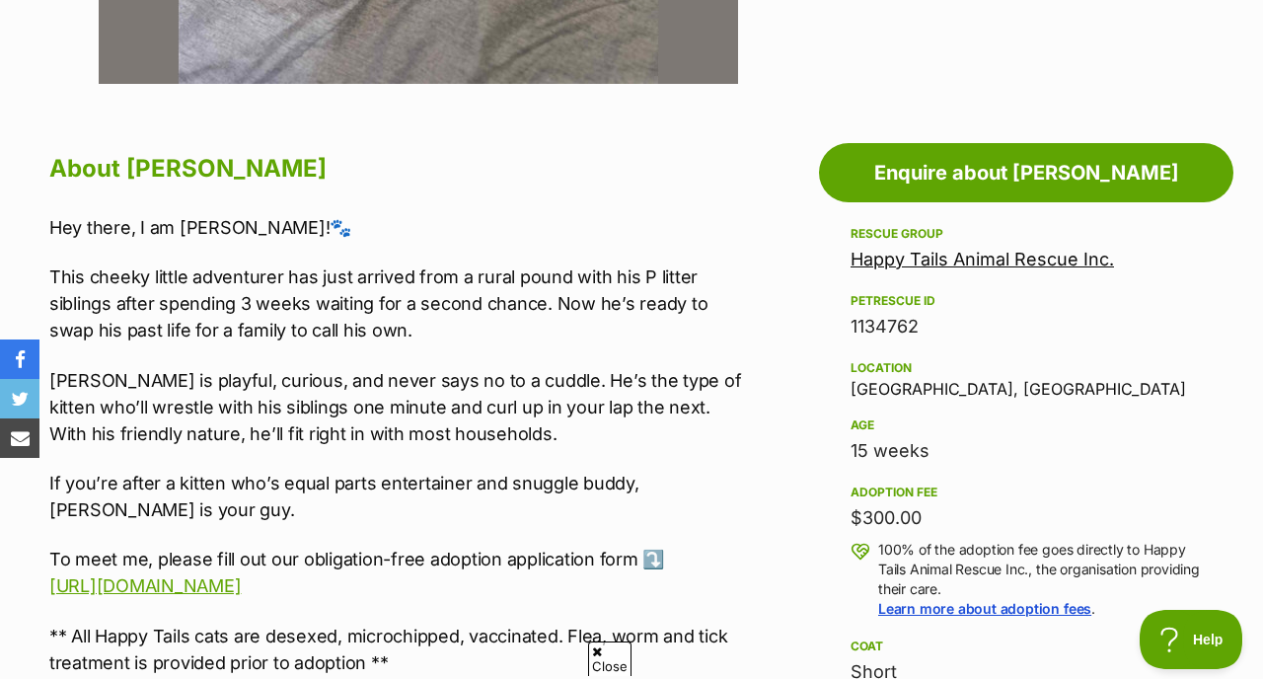
scroll to position [642, 0]
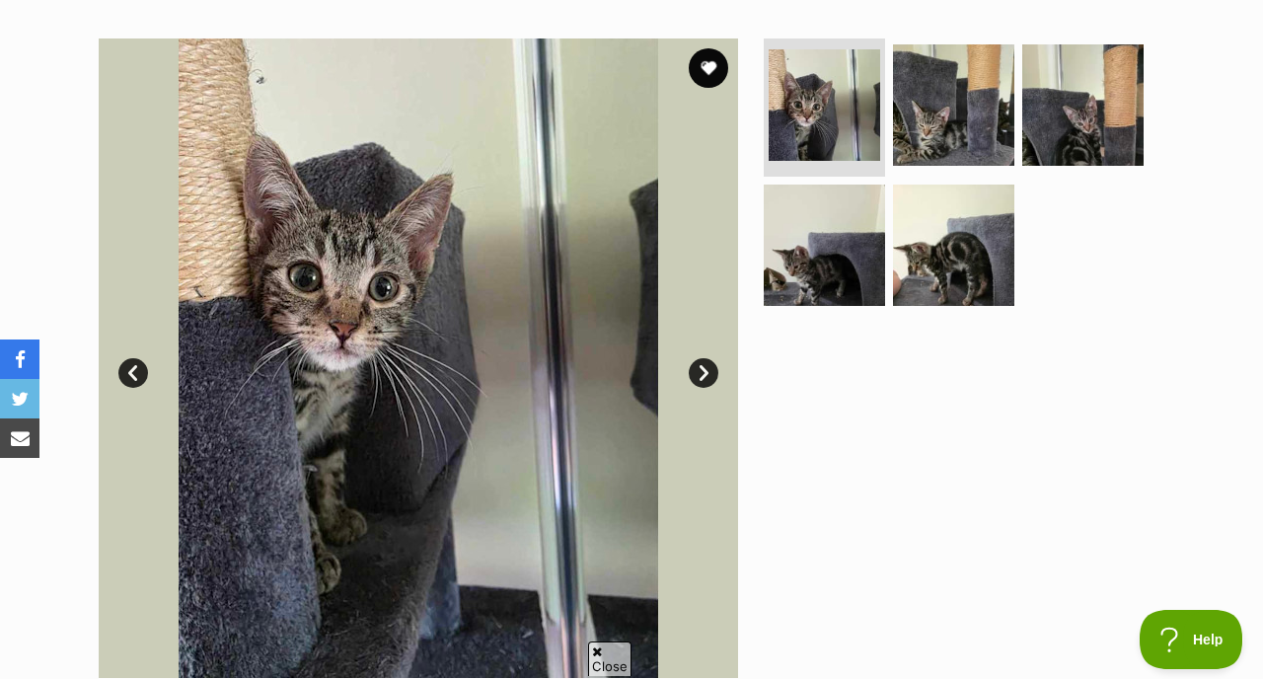
scroll to position [349, 0]
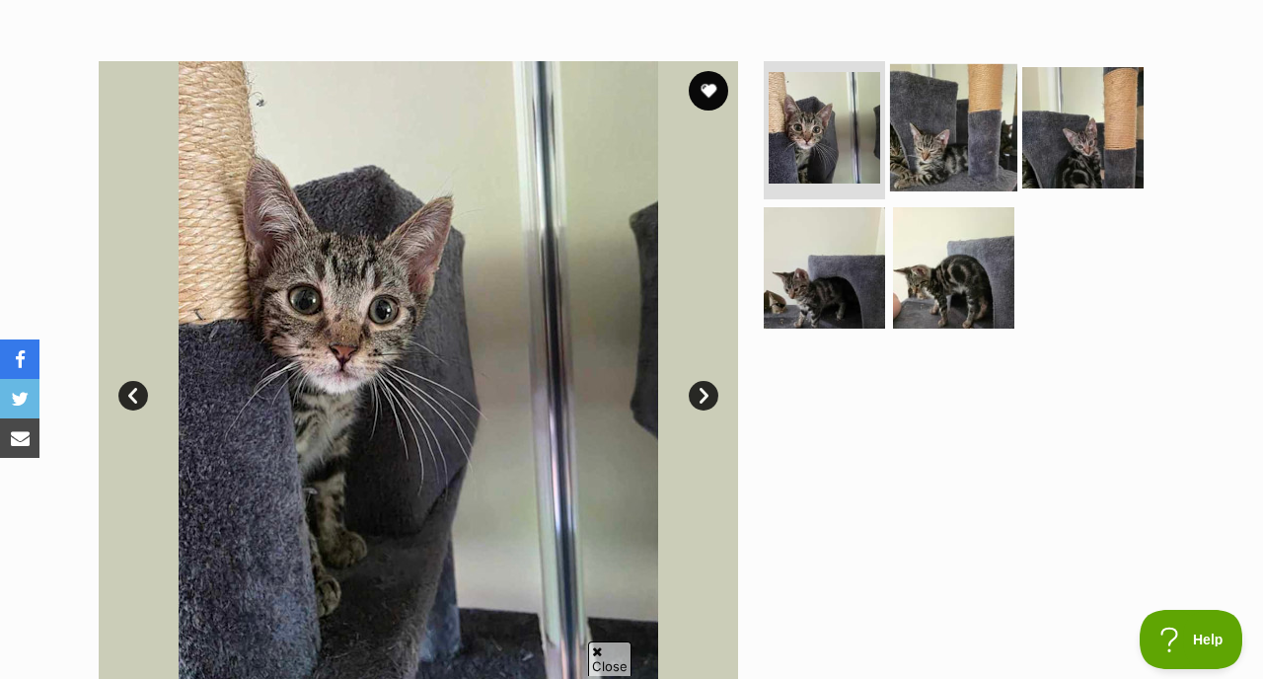
click at [965, 98] on img at bounding box center [953, 127] width 127 height 127
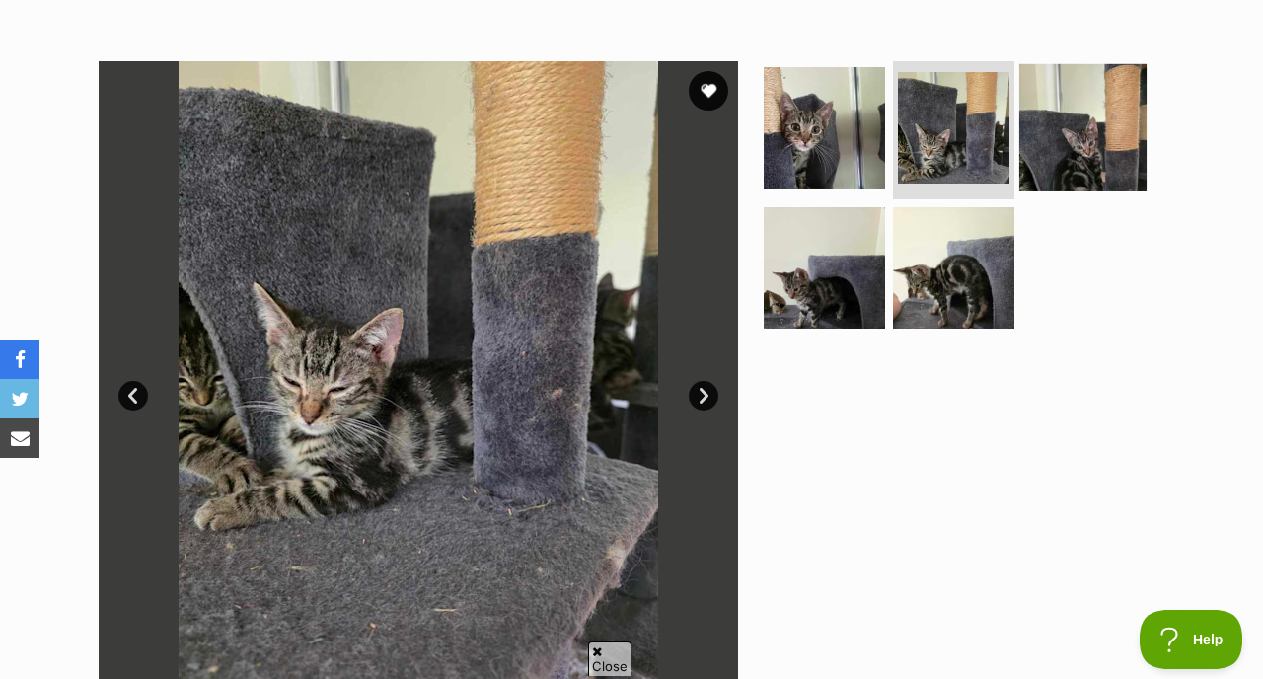
click at [1048, 151] on img at bounding box center [1082, 127] width 127 height 127
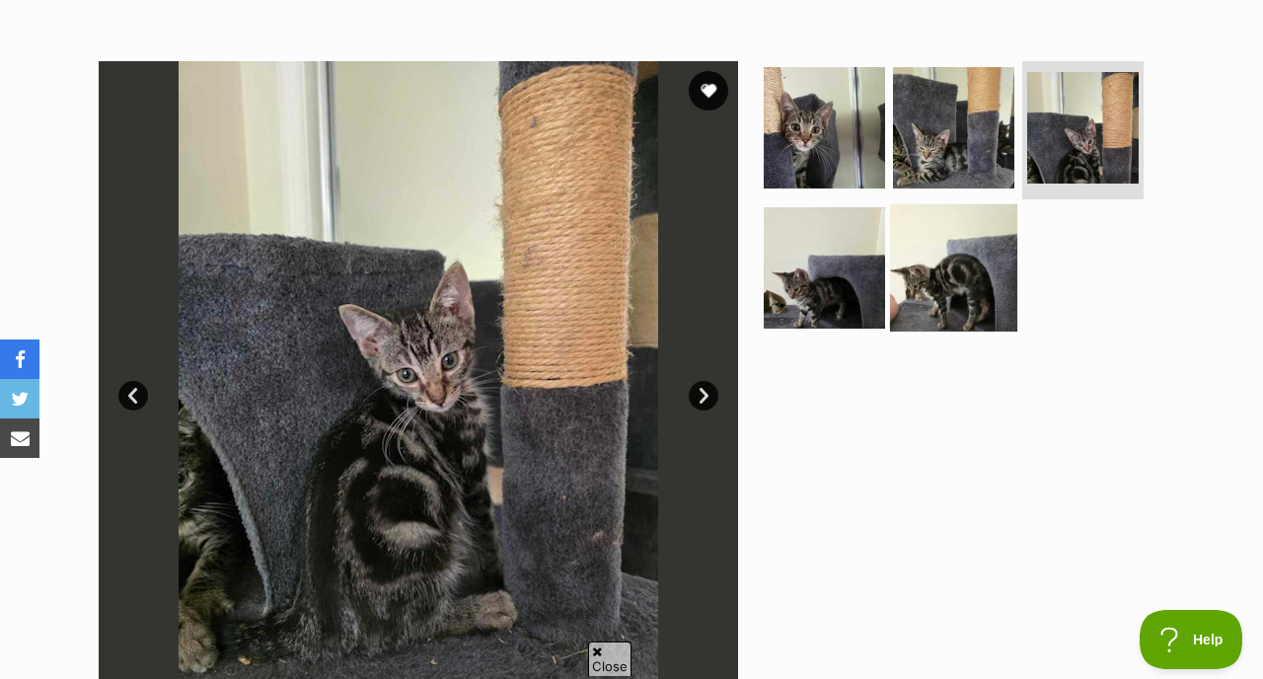
click at [925, 289] on img at bounding box center [953, 266] width 127 height 127
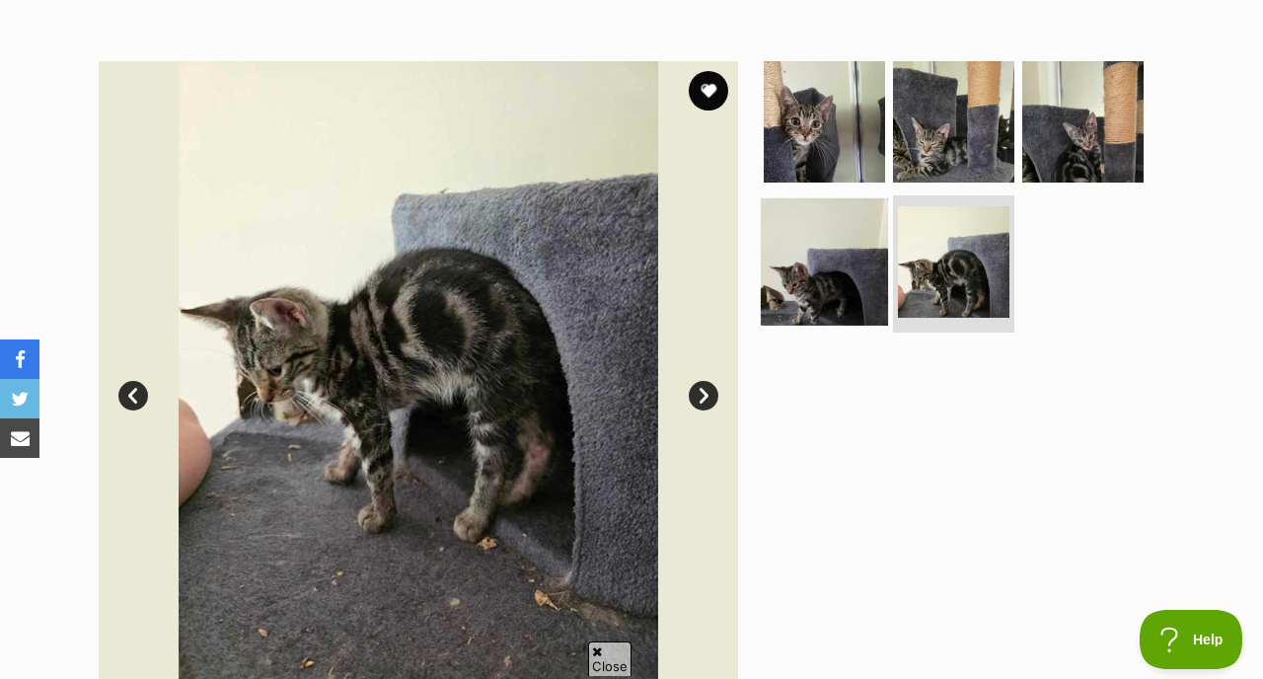
click at [812, 281] on img at bounding box center [824, 260] width 127 height 127
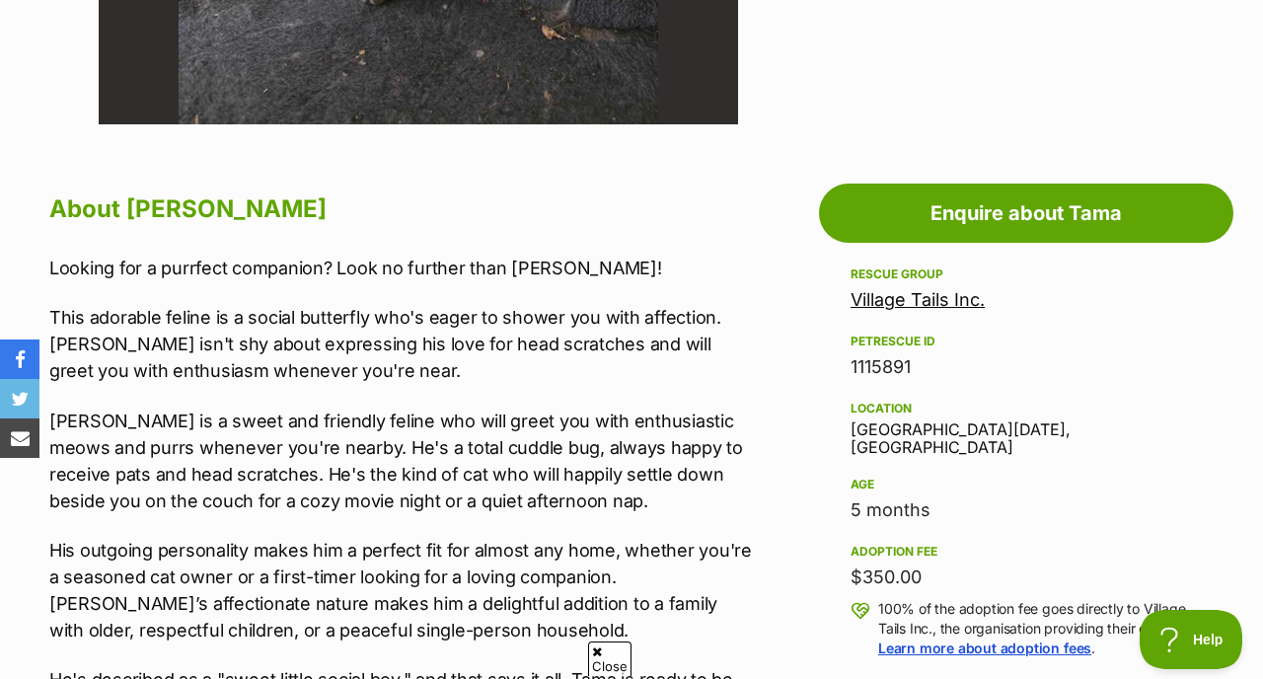
scroll to position [945, 0]
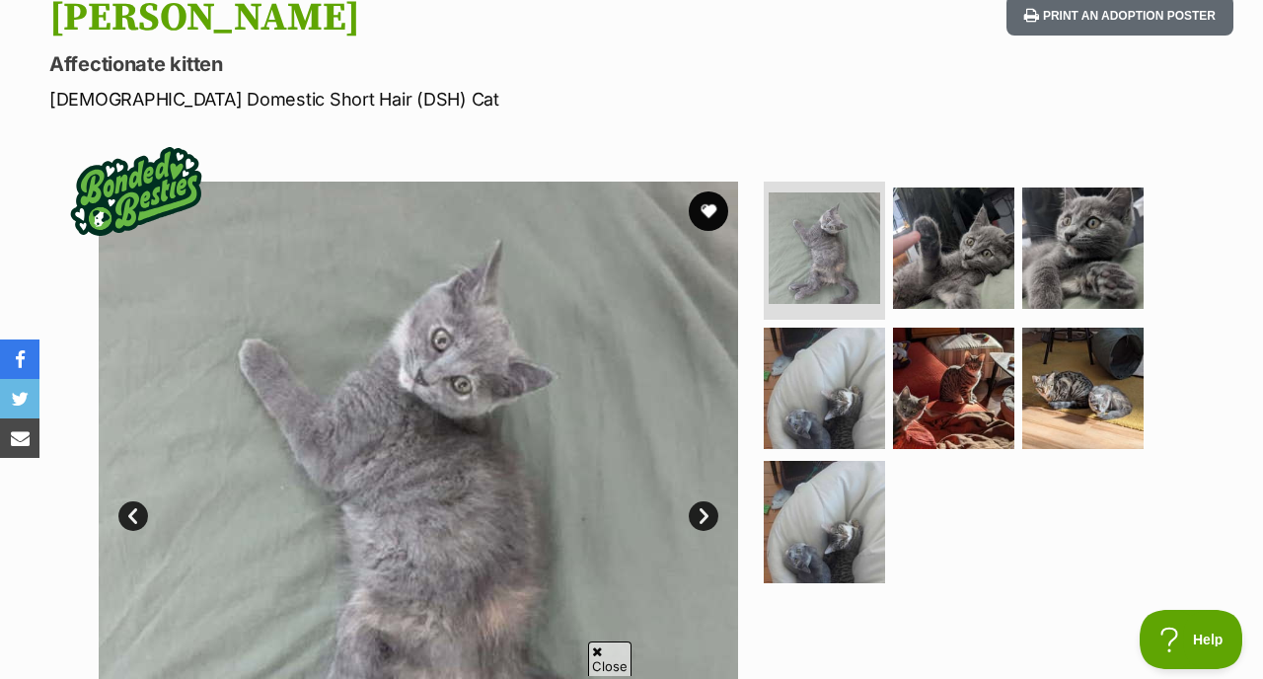
scroll to position [356, 0]
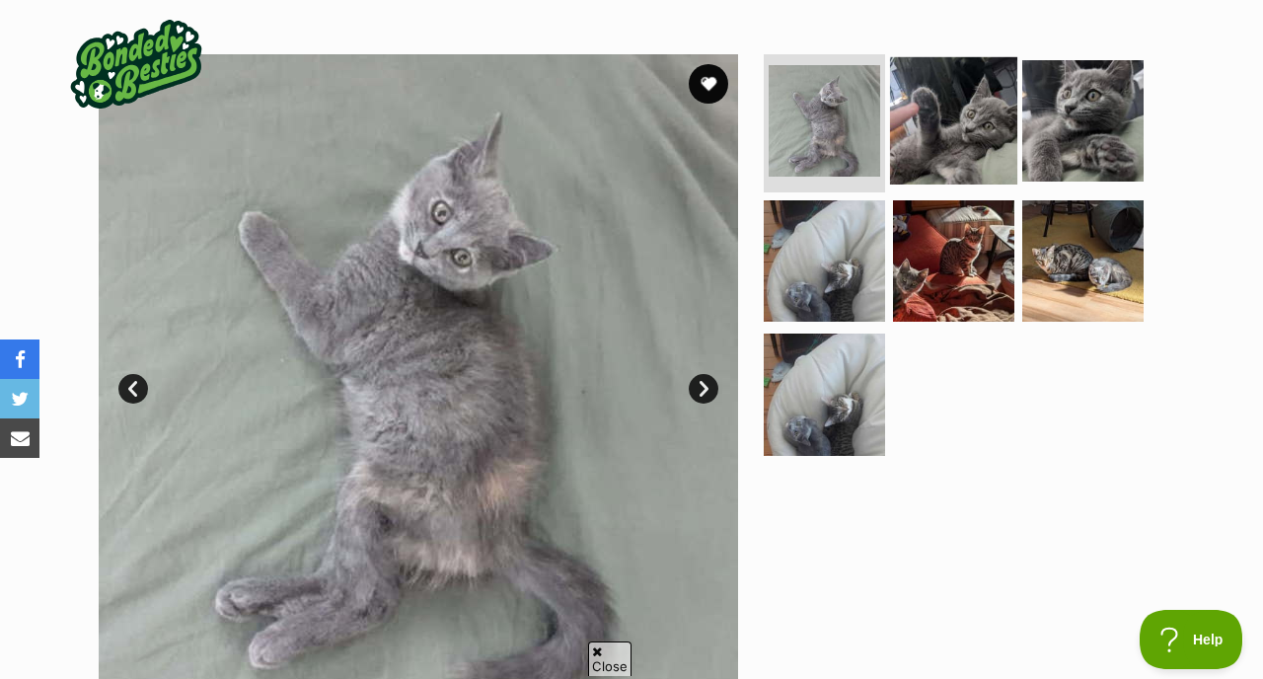
click at [926, 132] on img at bounding box center [953, 120] width 127 height 127
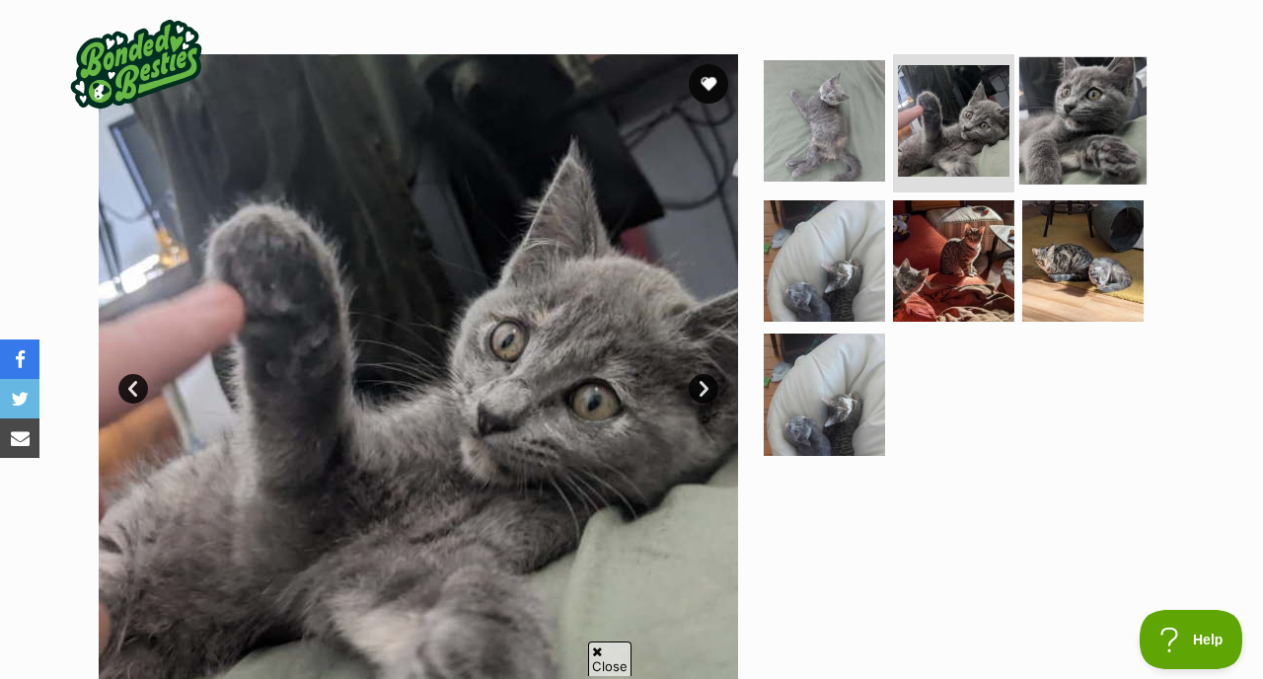
click at [1039, 125] on img at bounding box center [1082, 120] width 127 height 127
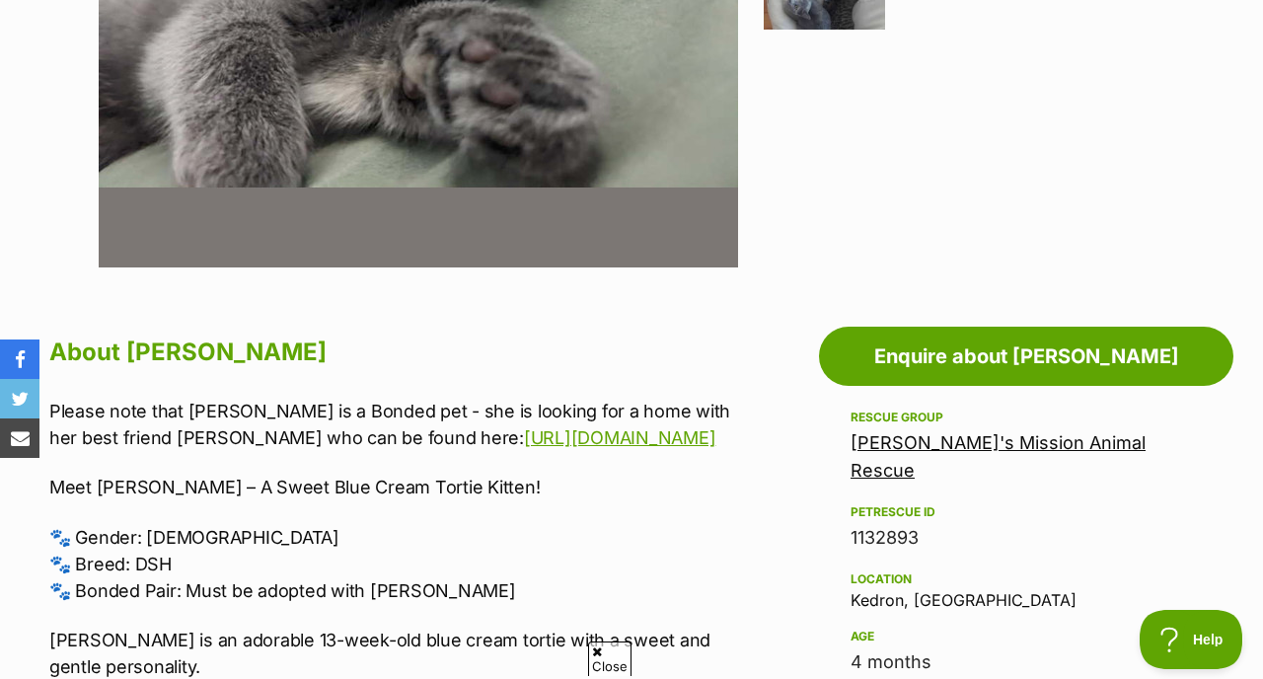
scroll to position [566, 0]
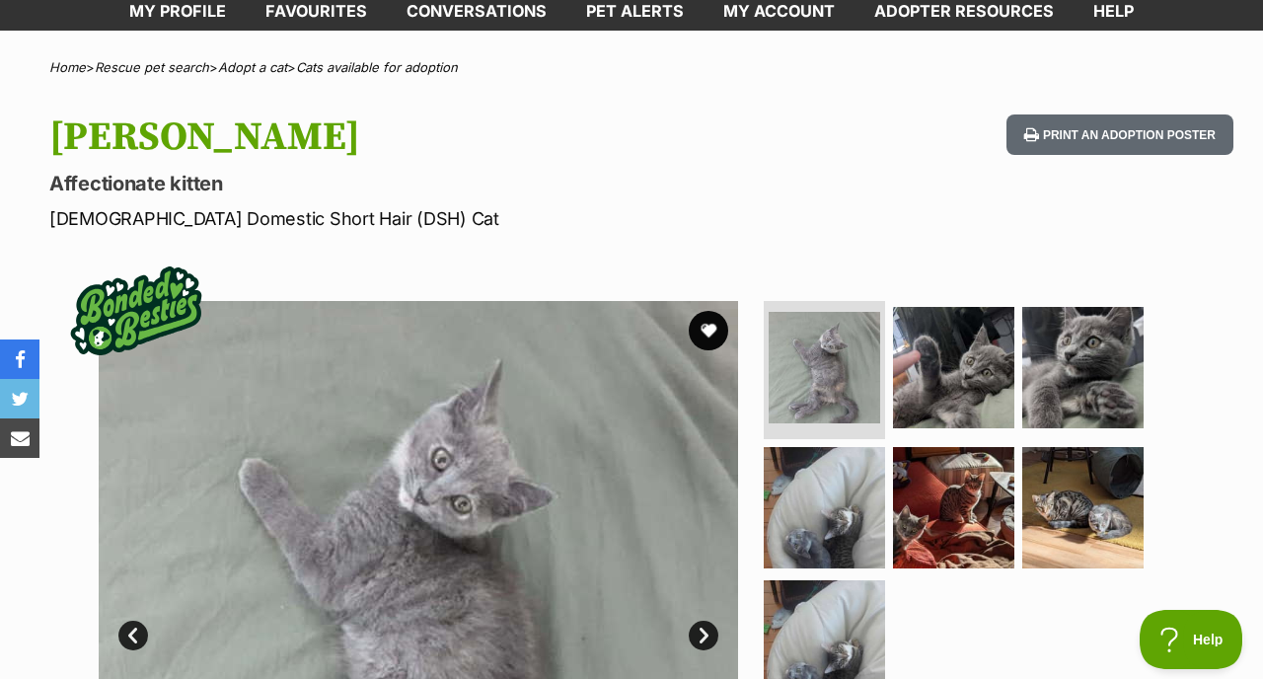
scroll to position [348, 0]
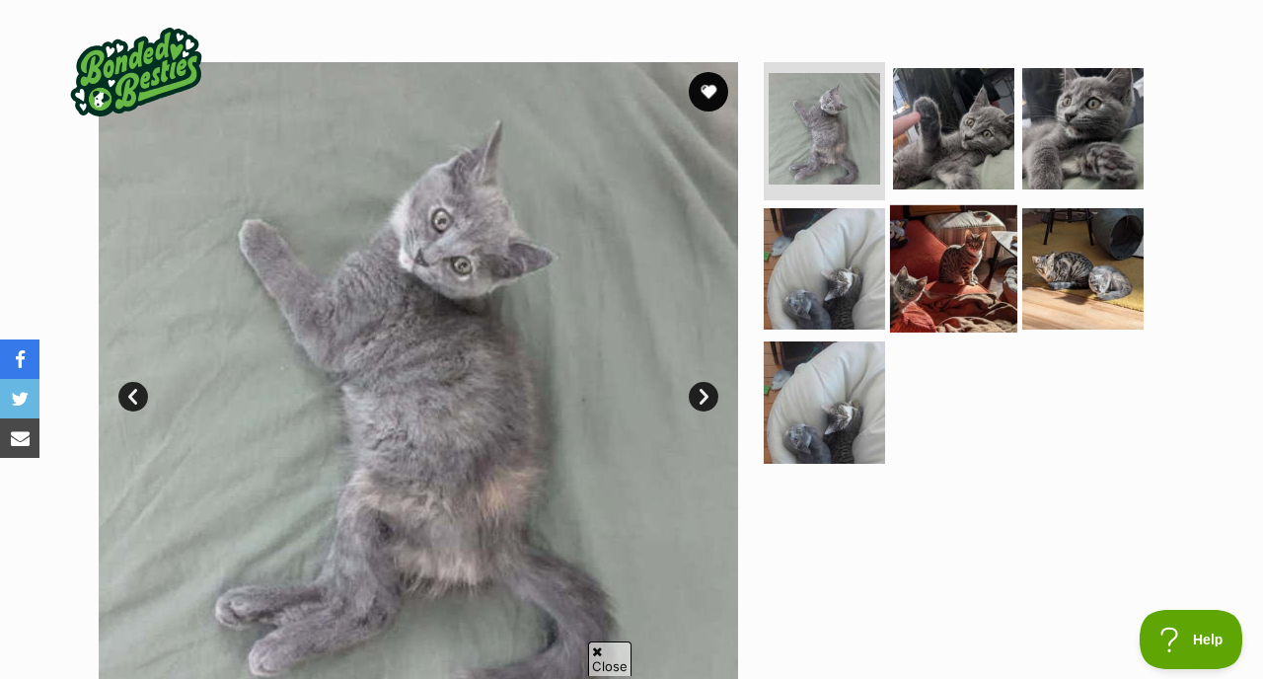
click at [978, 268] on img at bounding box center [953, 267] width 127 height 127
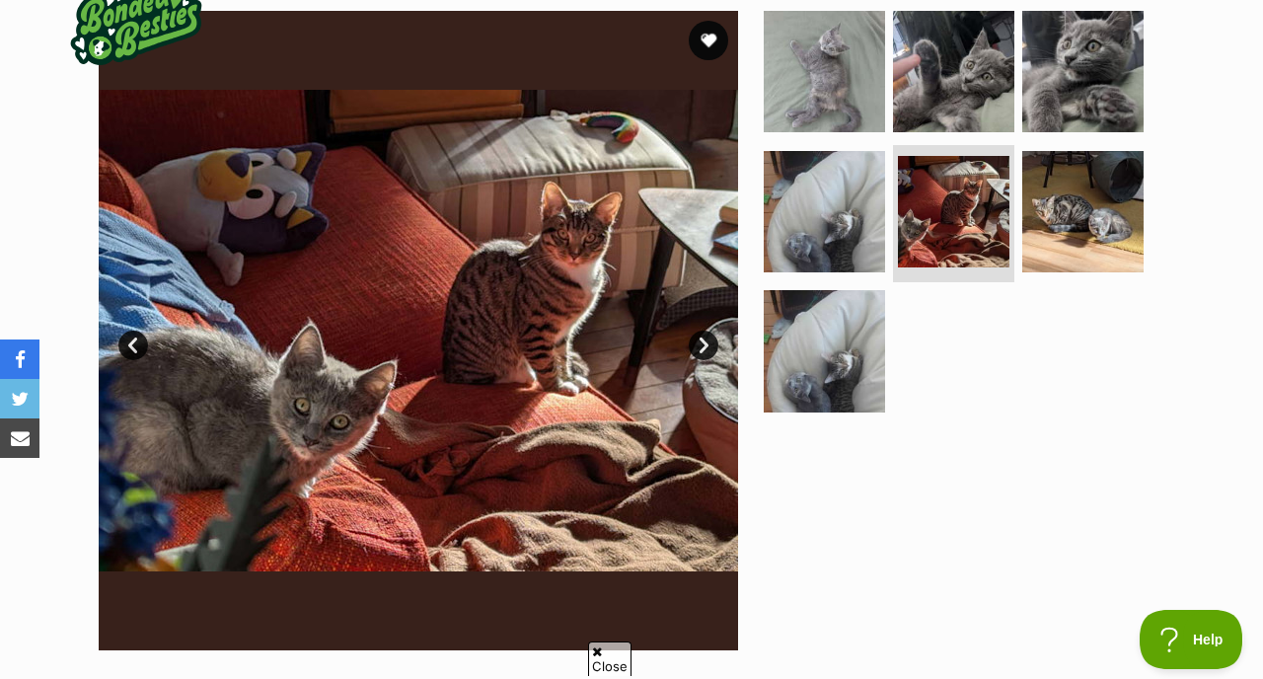
scroll to position [420, 0]
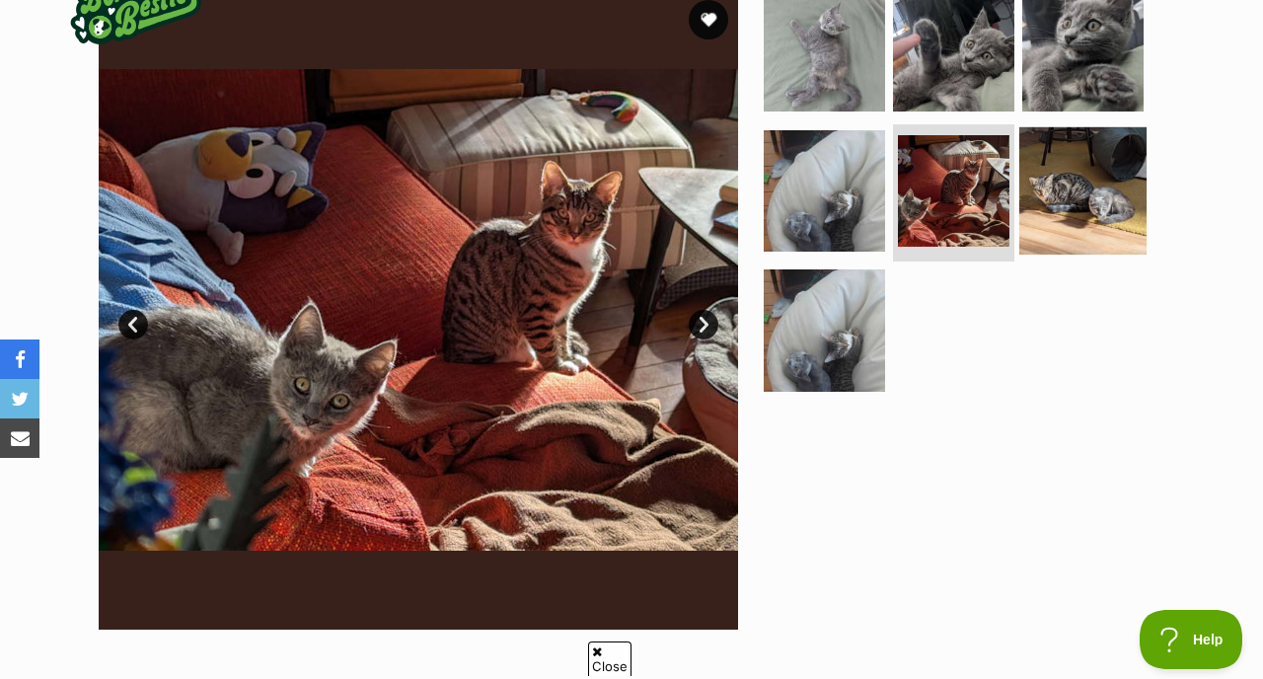
click at [1084, 171] on img at bounding box center [1082, 189] width 127 height 127
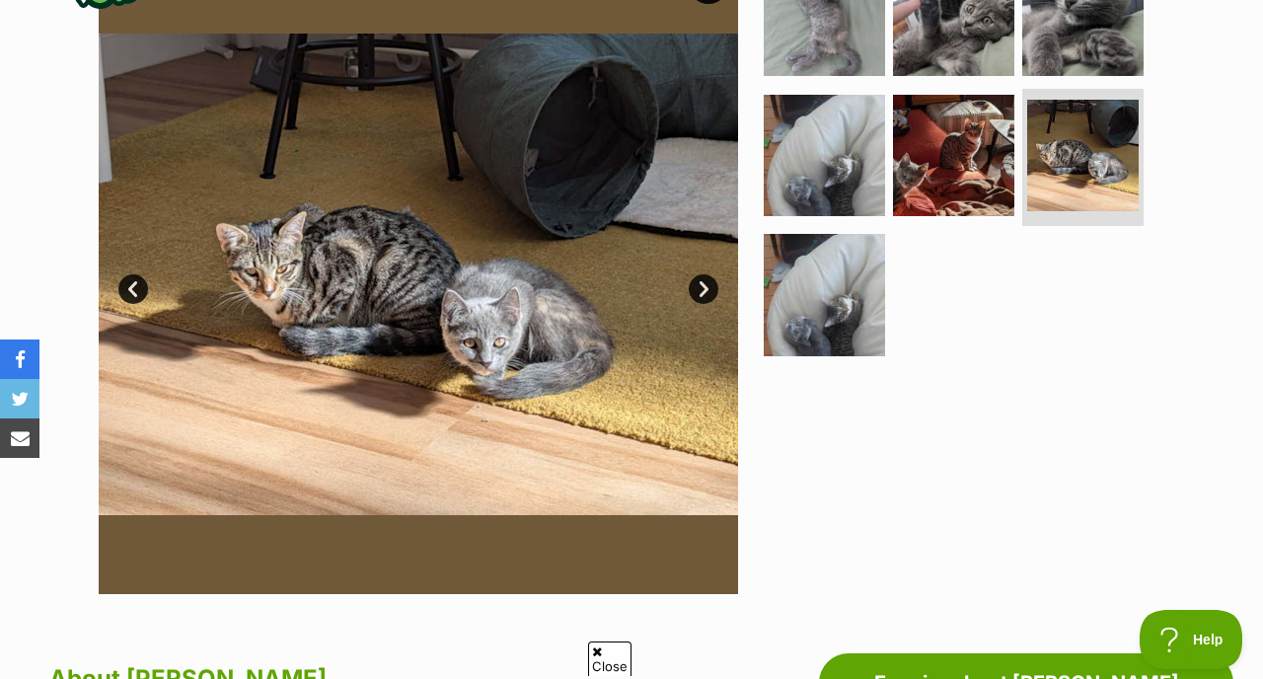
scroll to position [402, 0]
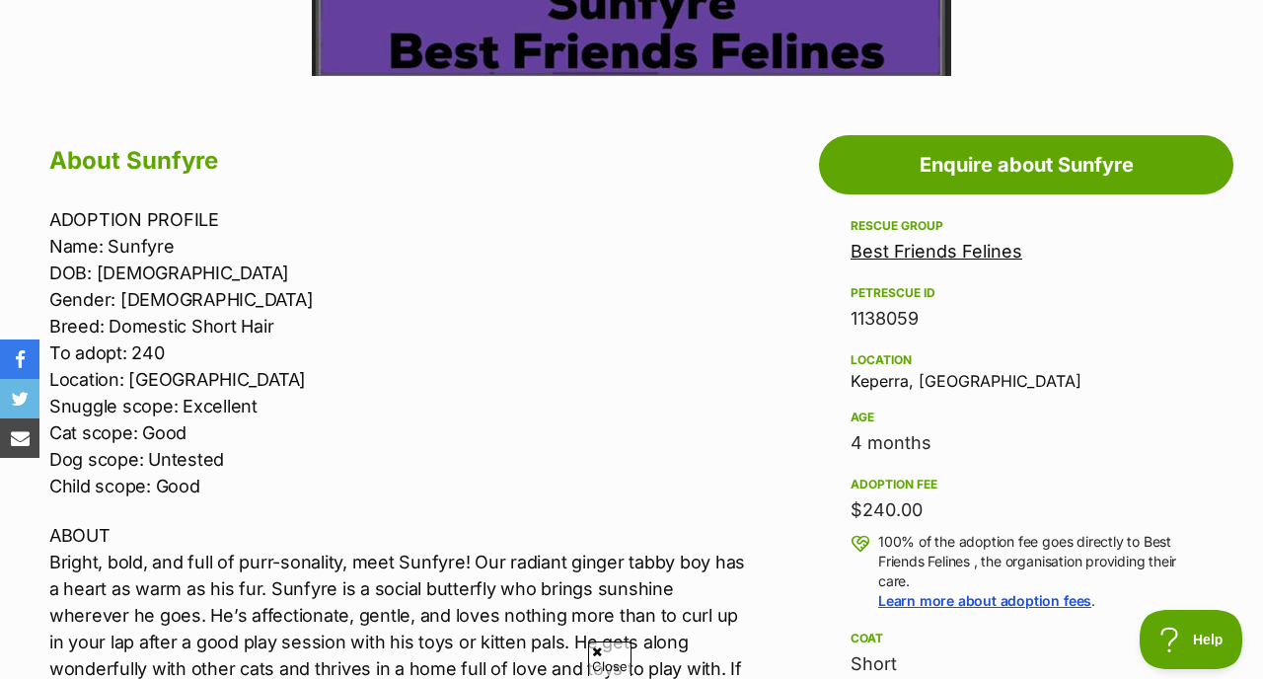
scroll to position [979, 0]
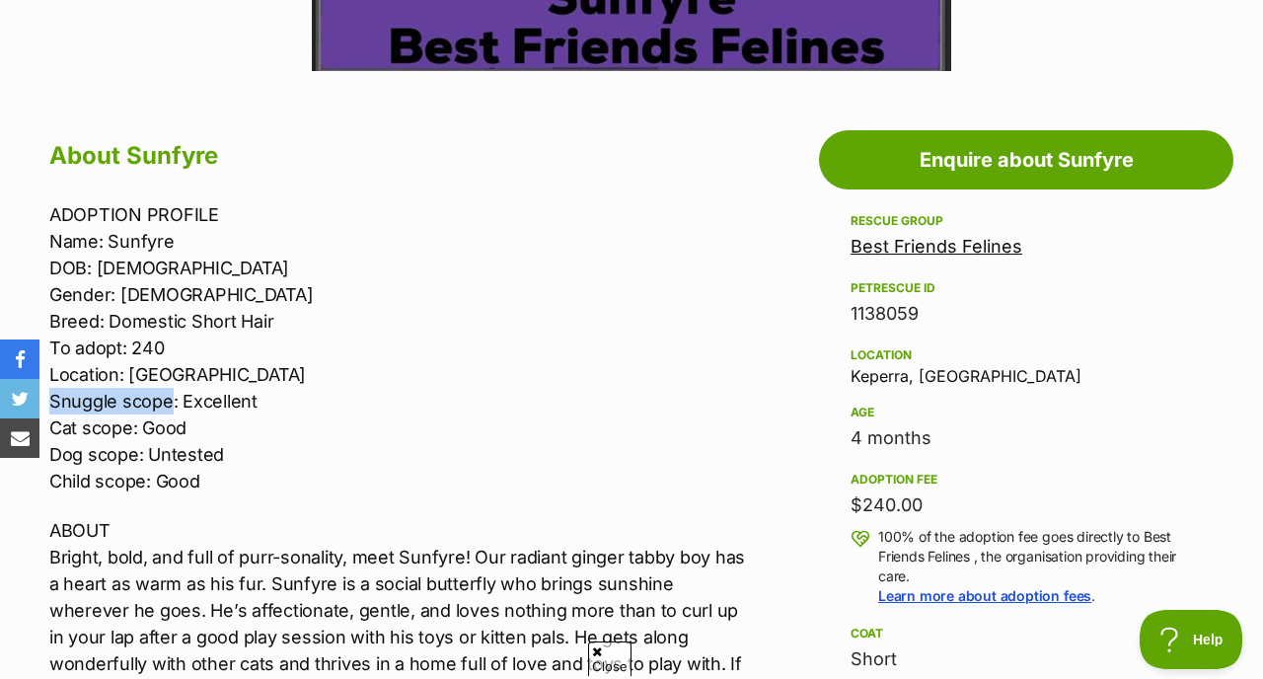
drag, startPoint x: 52, startPoint y: 397, endPoint x: 168, endPoint y: 393, distance: 115.5
click at [168, 393] on p "ADOPTION PROFILE Name: Sunfyre DOB: [DEMOGRAPHIC_DATA] Gender: [DEMOGRAPHIC_DAT…" at bounding box center [400, 347] width 702 height 293
click at [200, 409] on p "ADOPTION PROFILE Name: Sunfyre DOB: [DEMOGRAPHIC_DATA] Gender: [DEMOGRAPHIC_DAT…" at bounding box center [400, 347] width 702 height 293
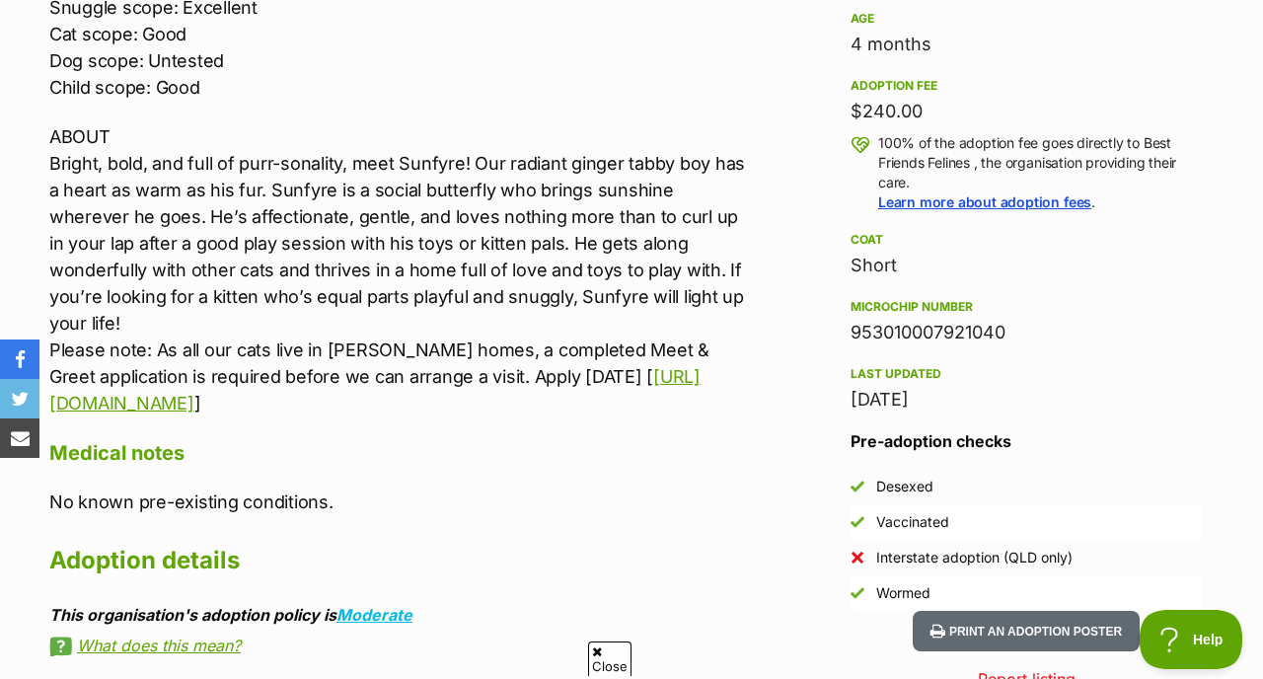
scroll to position [1369, 0]
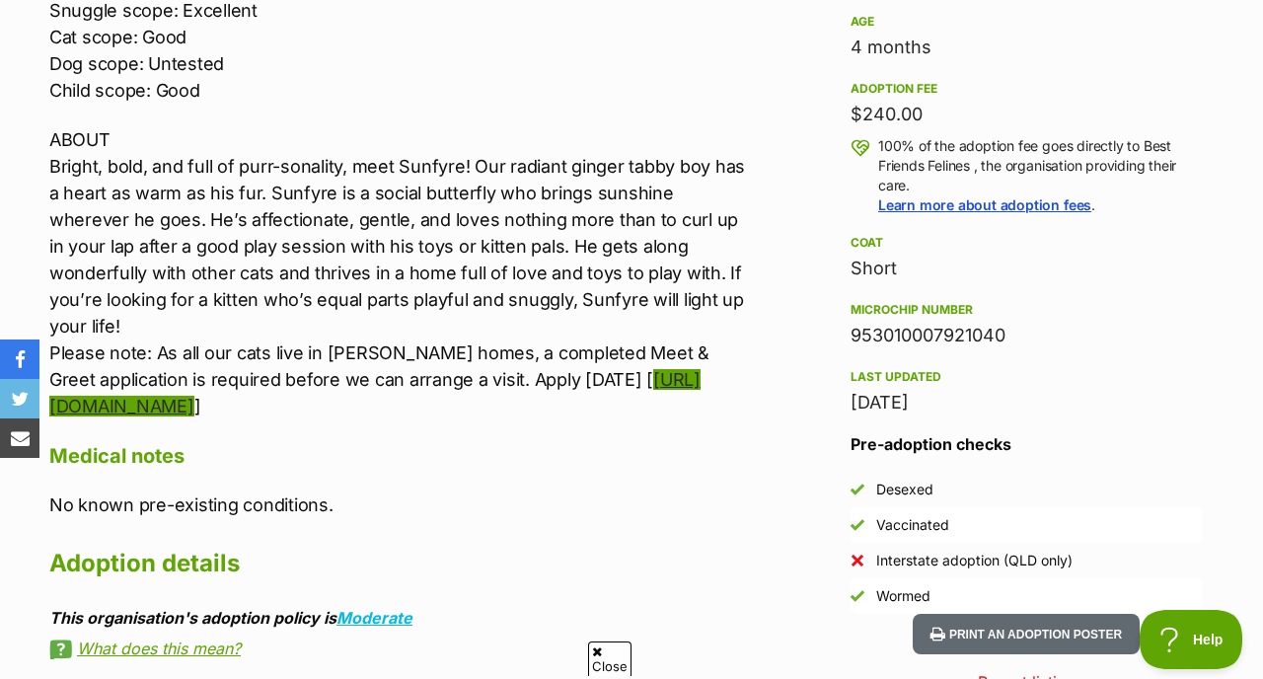
drag, startPoint x: 511, startPoint y: 375, endPoint x: 519, endPoint y: 368, distance: 10.5
click at [482, 373] on link "[URL][DOMAIN_NAME]" at bounding box center [374, 392] width 651 height 47
click at [779, 280] on div "Advertisement Adoption information I've been adopted! This pet is no longer ava…" at bounding box center [632, 575] width 1204 height 1710
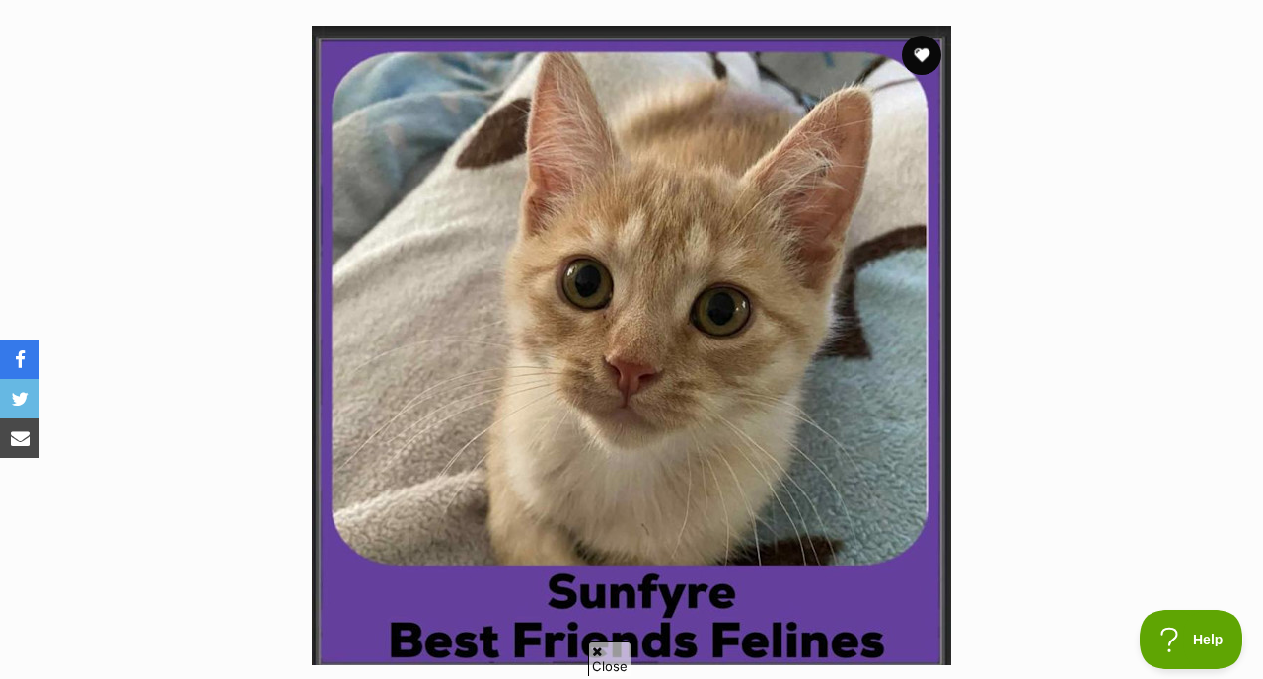
scroll to position [410, 0]
